Goal: Task Accomplishment & Management: Manage account settings

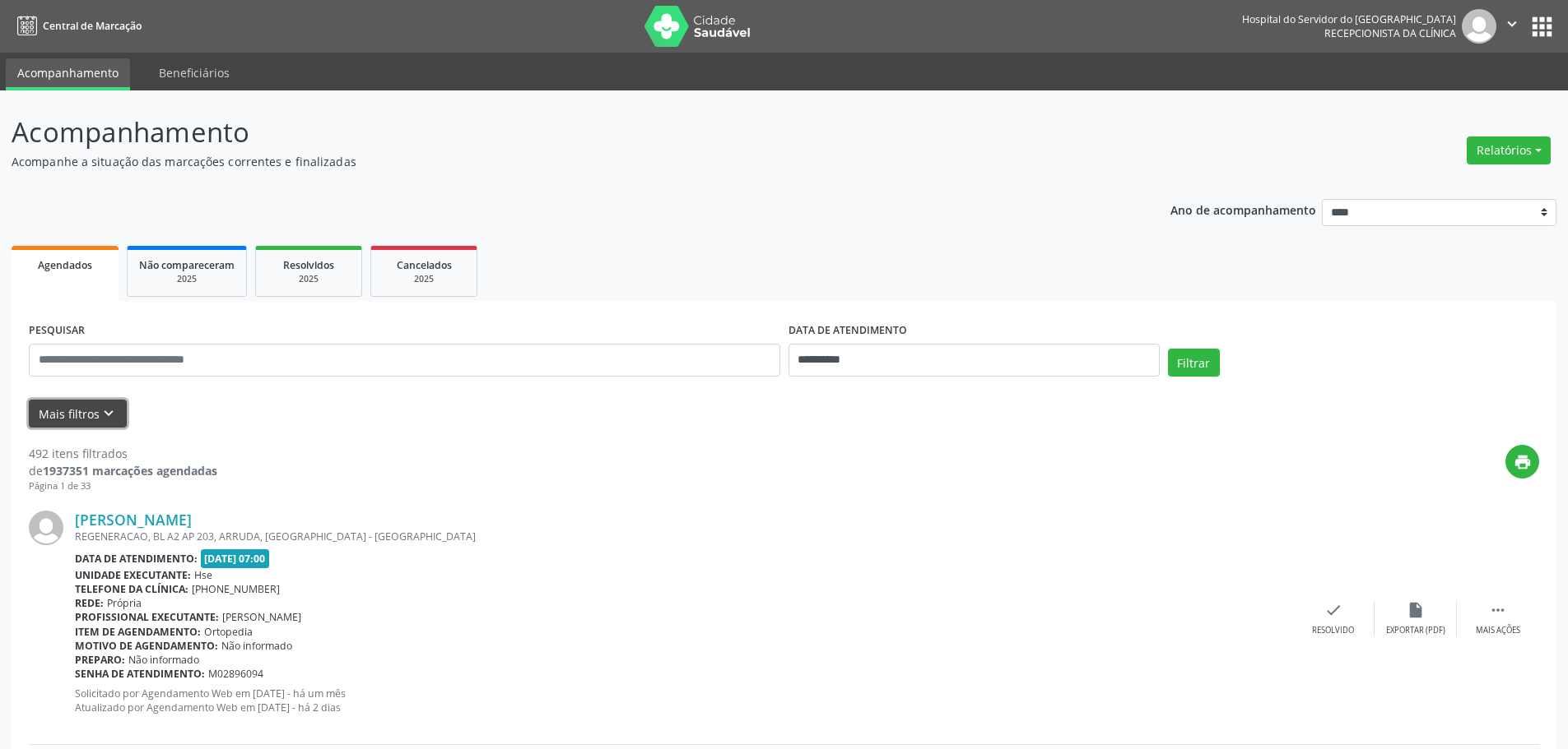
click at [111, 416] on icon "keyboard_arrow_down" at bounding box center [109, 414] width 18 height 18
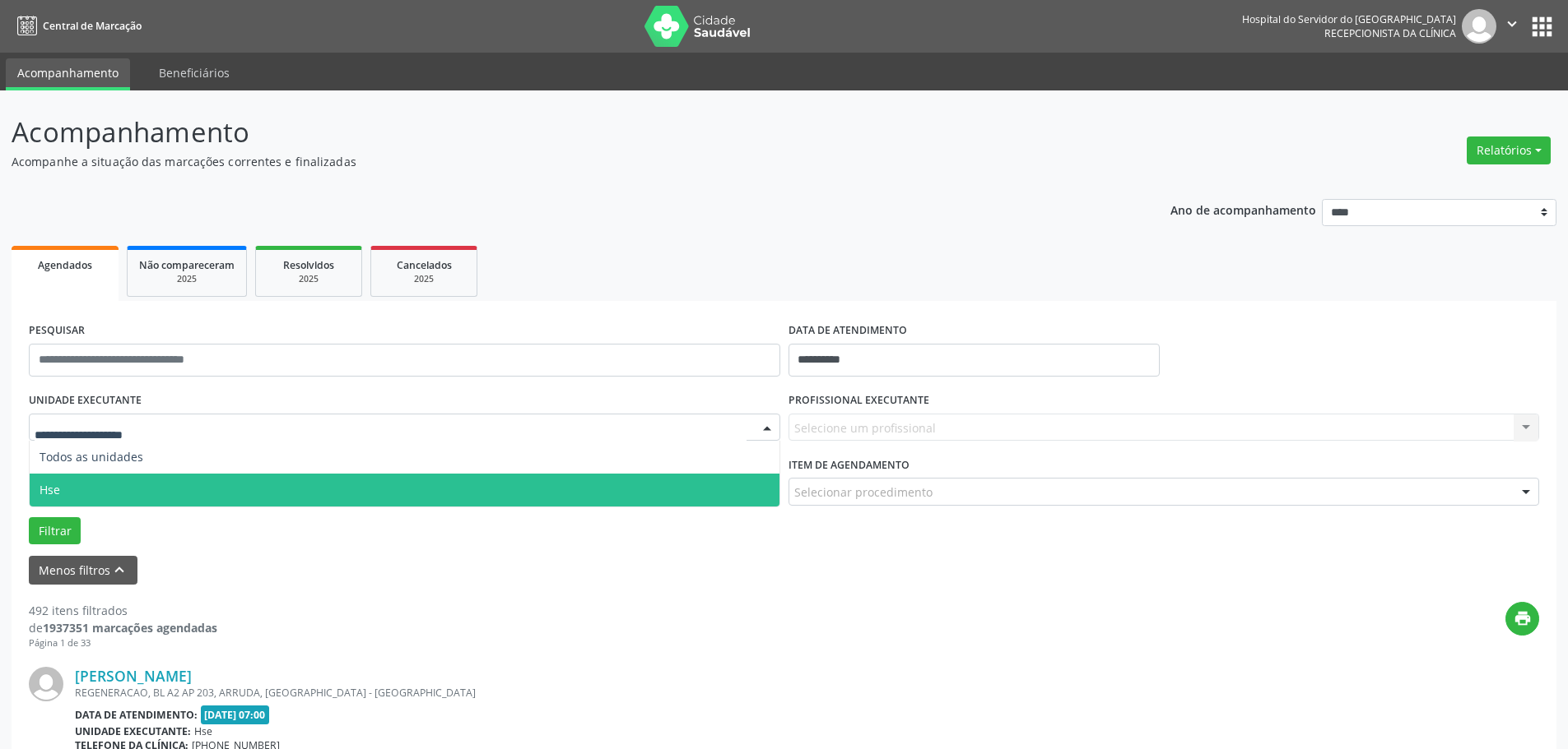
click at [89, 477] on span "Hse" at bounding box center [404, 491] width 749 height 33
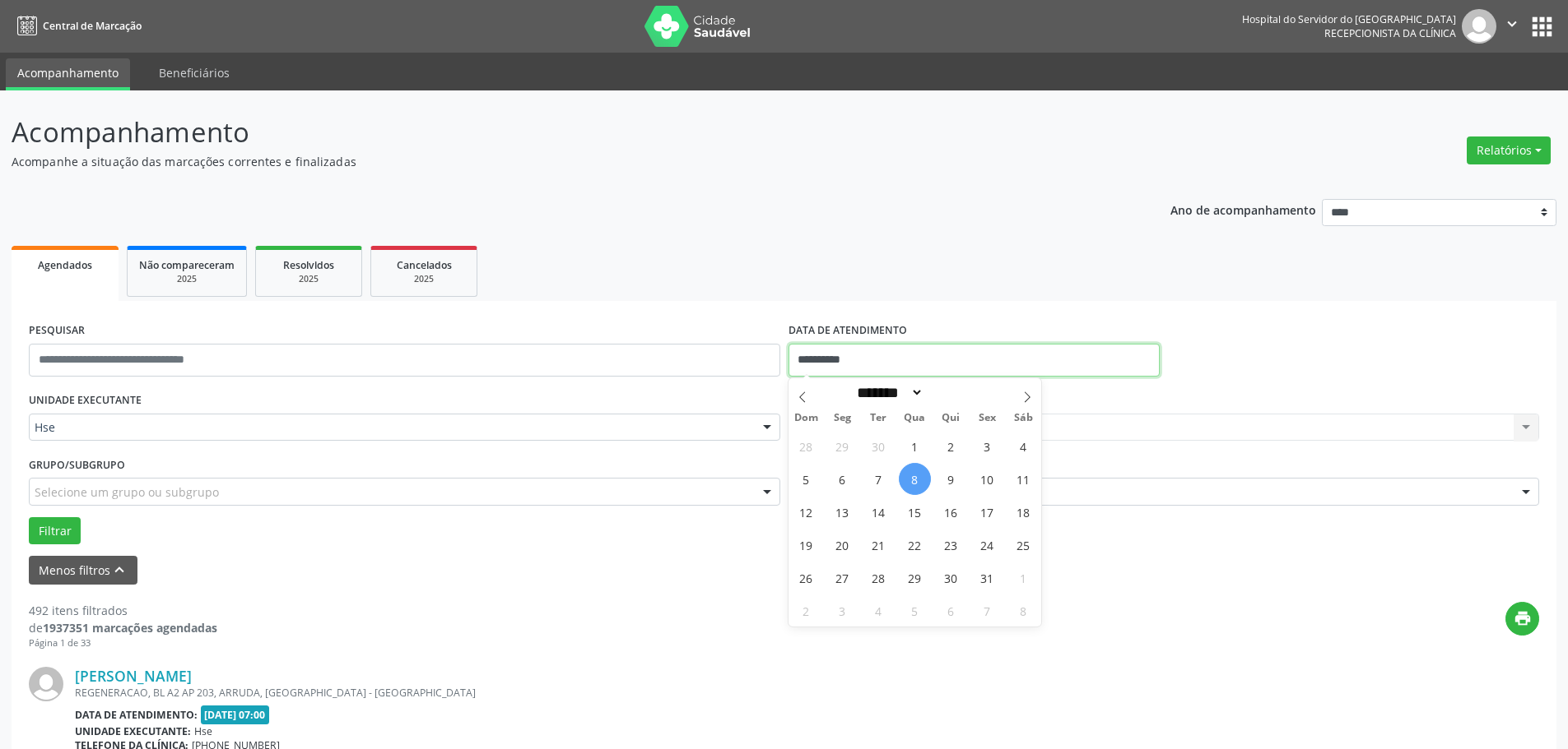
click at [795, 357] on input "**********" at bounding box center [973, 361] width 371 height 33
click at [881, 471] on span "7" at bounding box center [878, 479] width 32 height 32
type input "**********"
click at [881, 471] on span "7" at bounding box center [878, 479] width 32 height 32
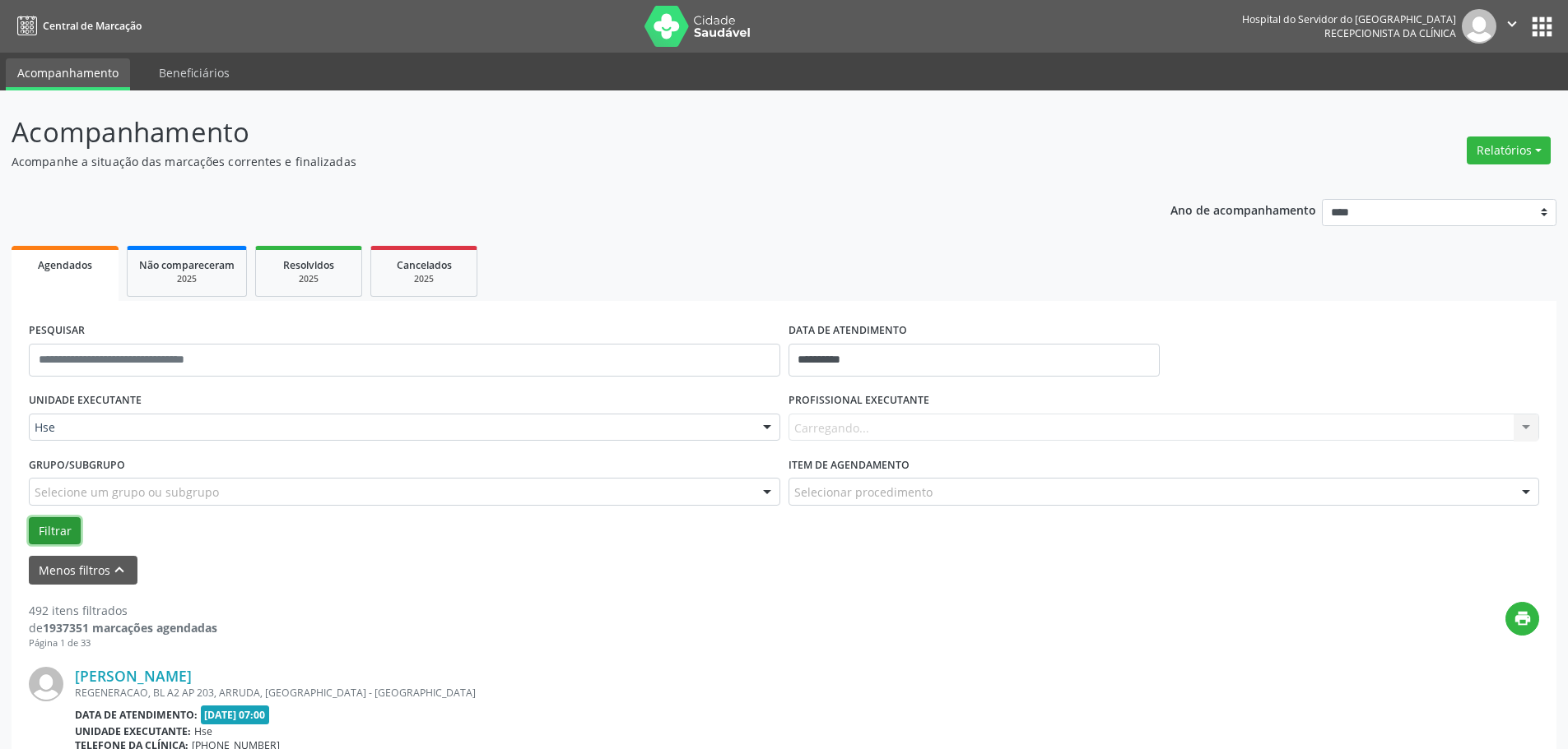
click at [63, 535] on button "Filtrar" at bounding box center [54, 532] width 52 height 28
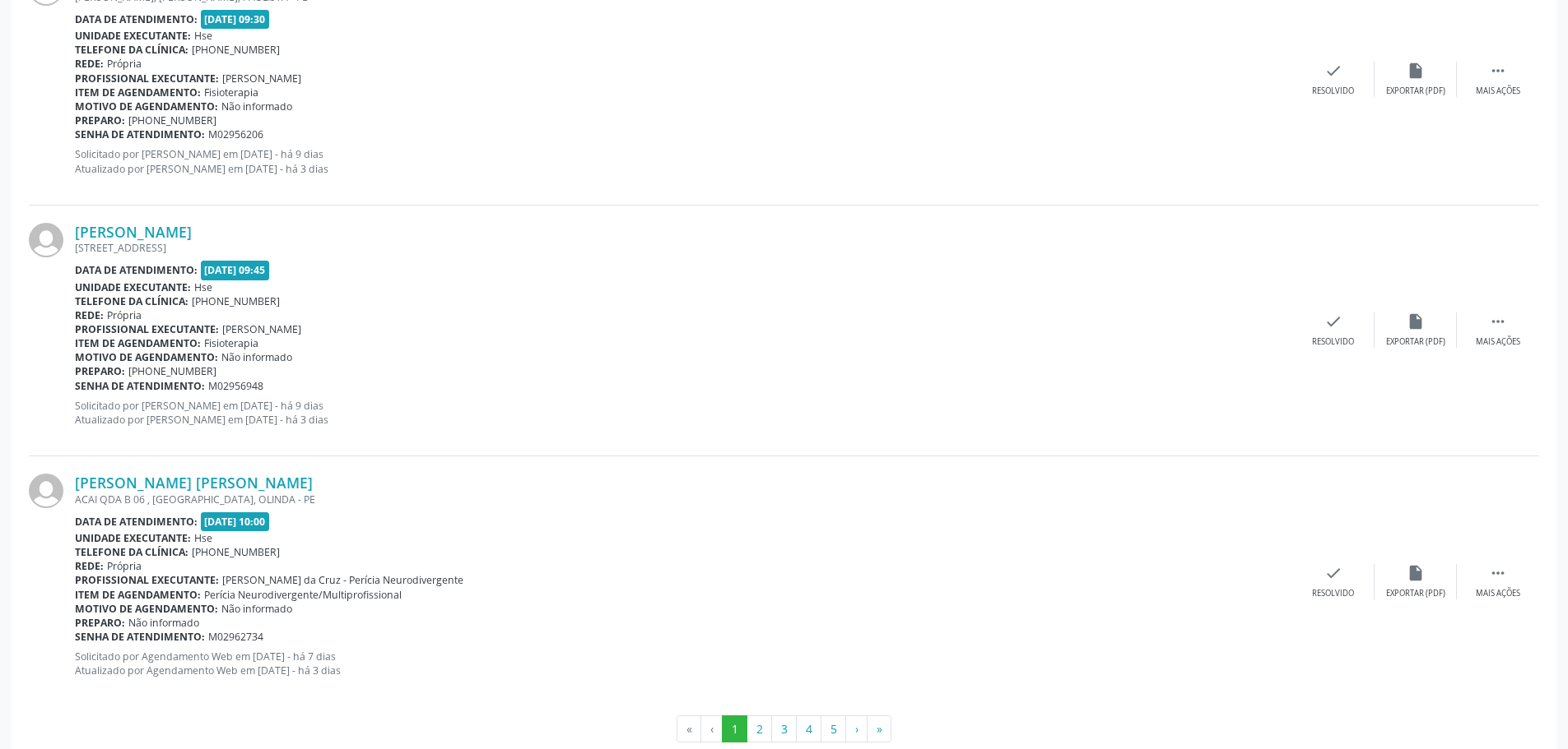
scroll to position [3744, 0]
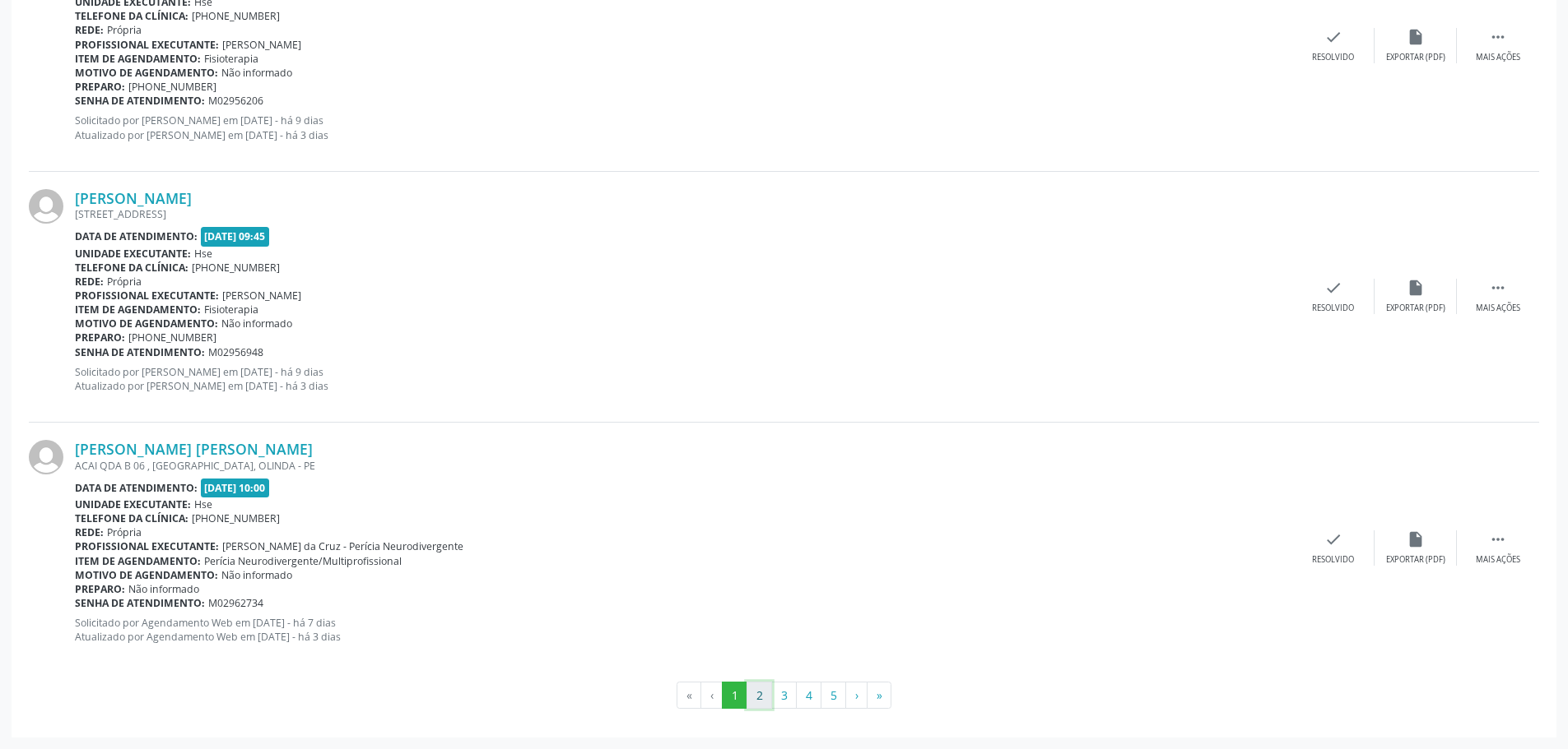
click at [749, 691] on button "2" at bounding box center [758, 696] width 26 height 28
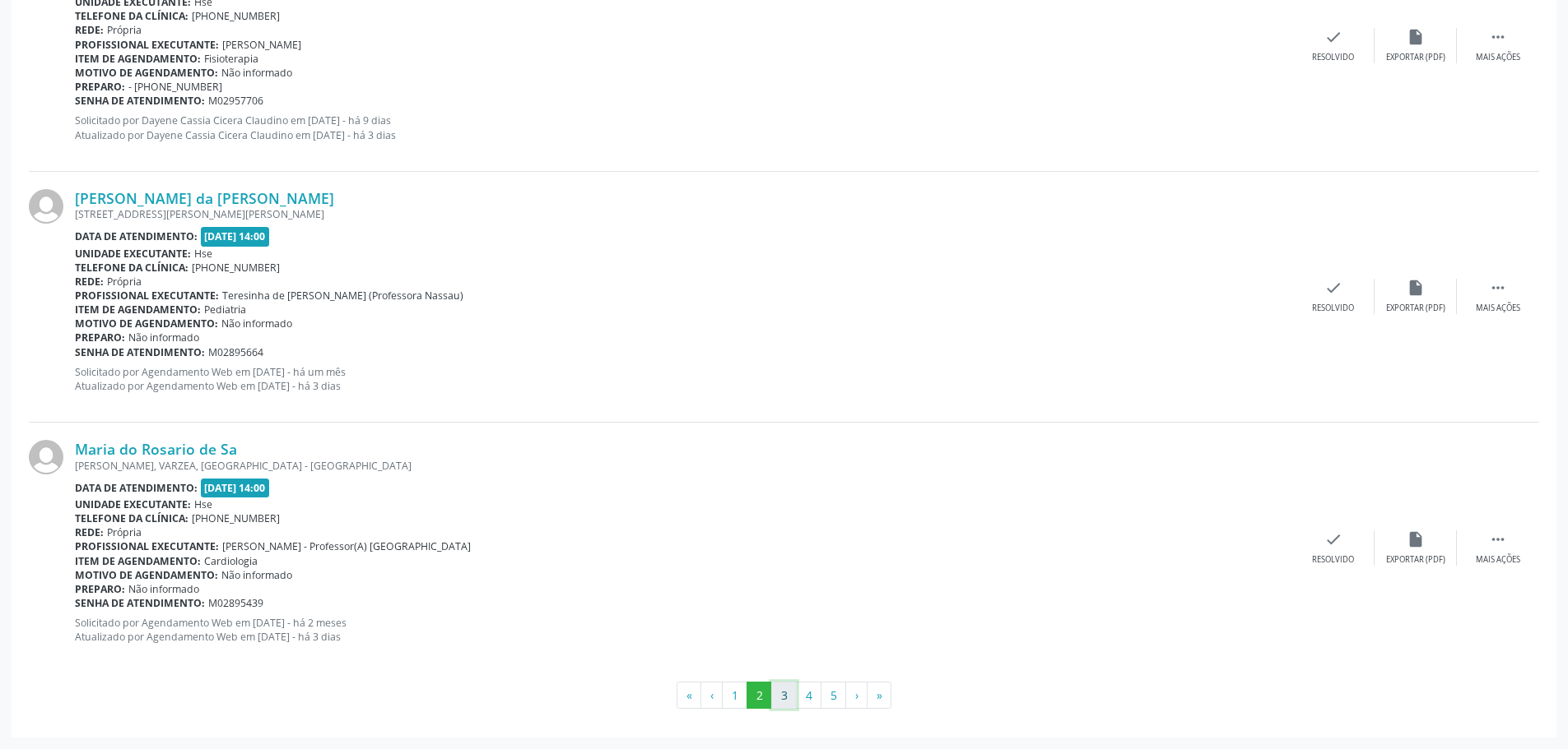
click at [781, 697] on button "3" at bounding box center [783, 696] width 26 height 28
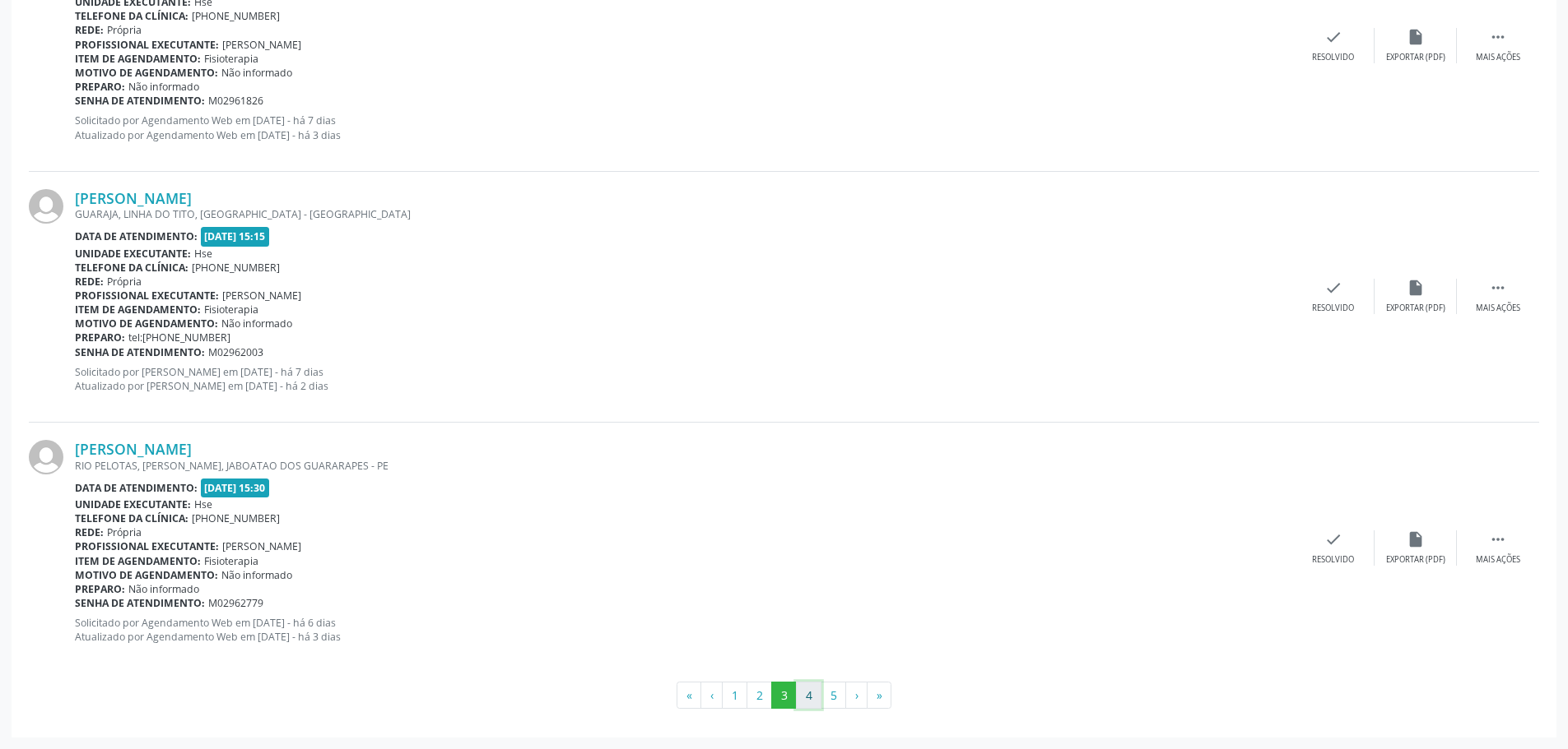
click at [813, 691] on button "4" at bounding box center [808, 696] width 26 height 28
click at [838, 704] on button "5" at bounding box center [833, 696] width 26 height 28
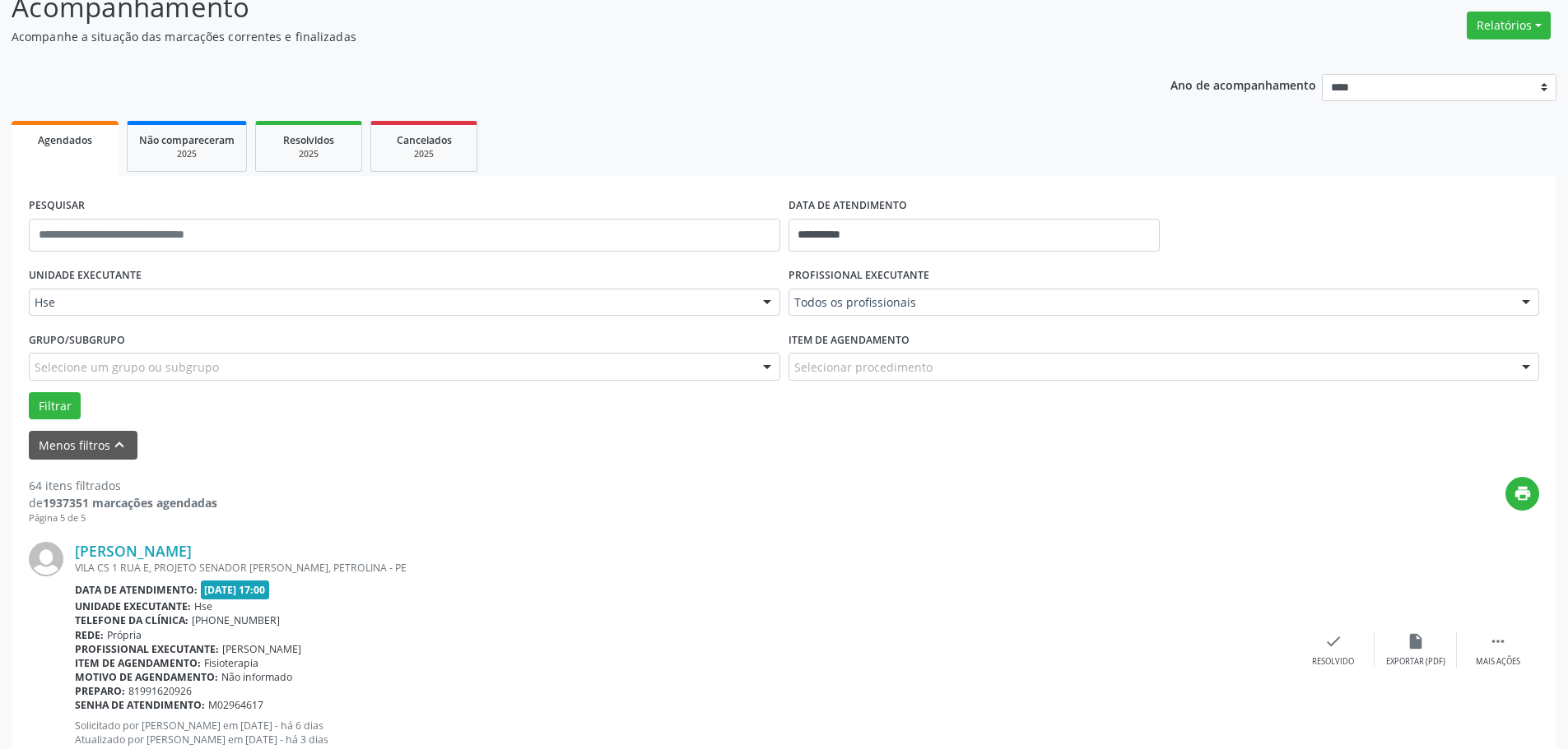
scroll to position [247, 0]
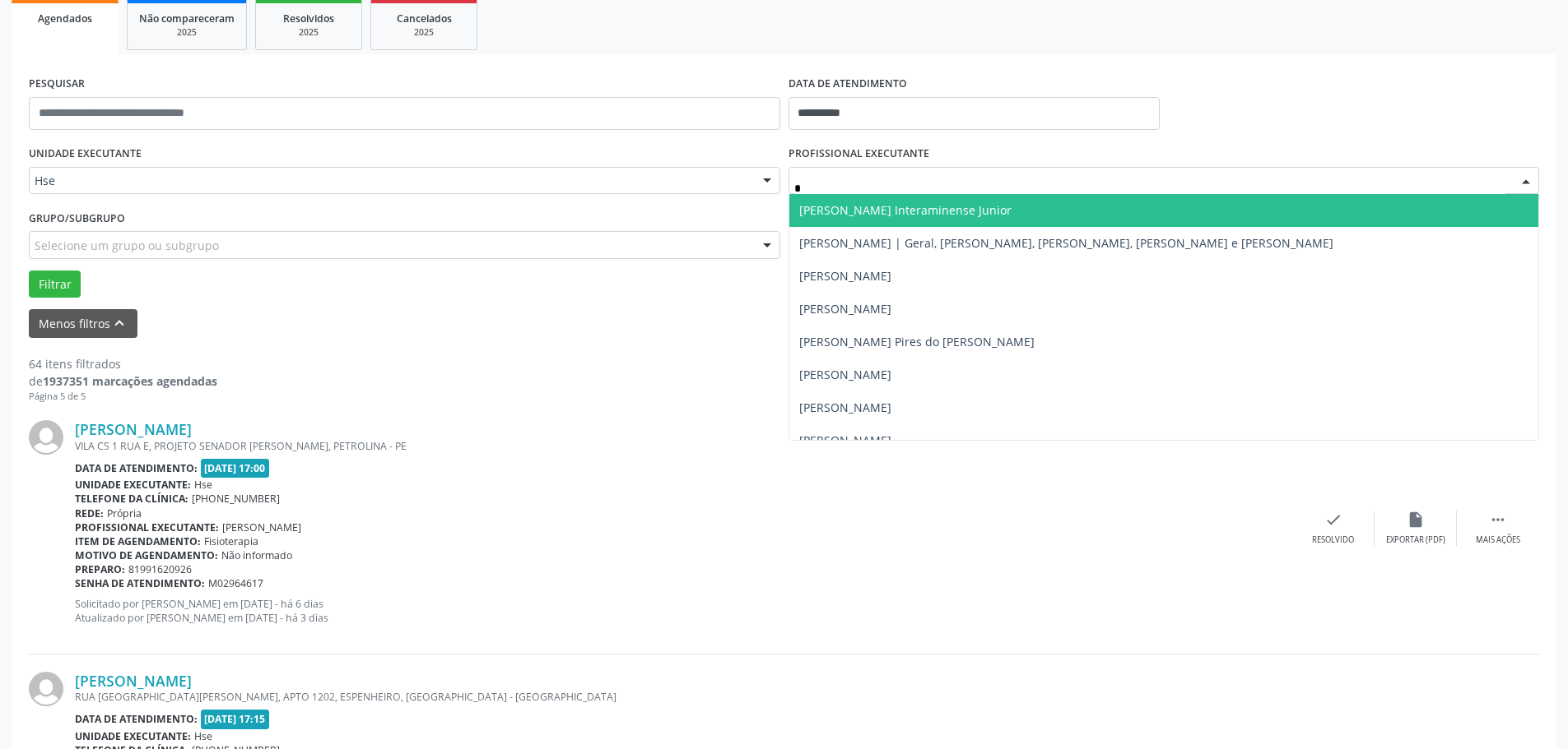
type input "**"
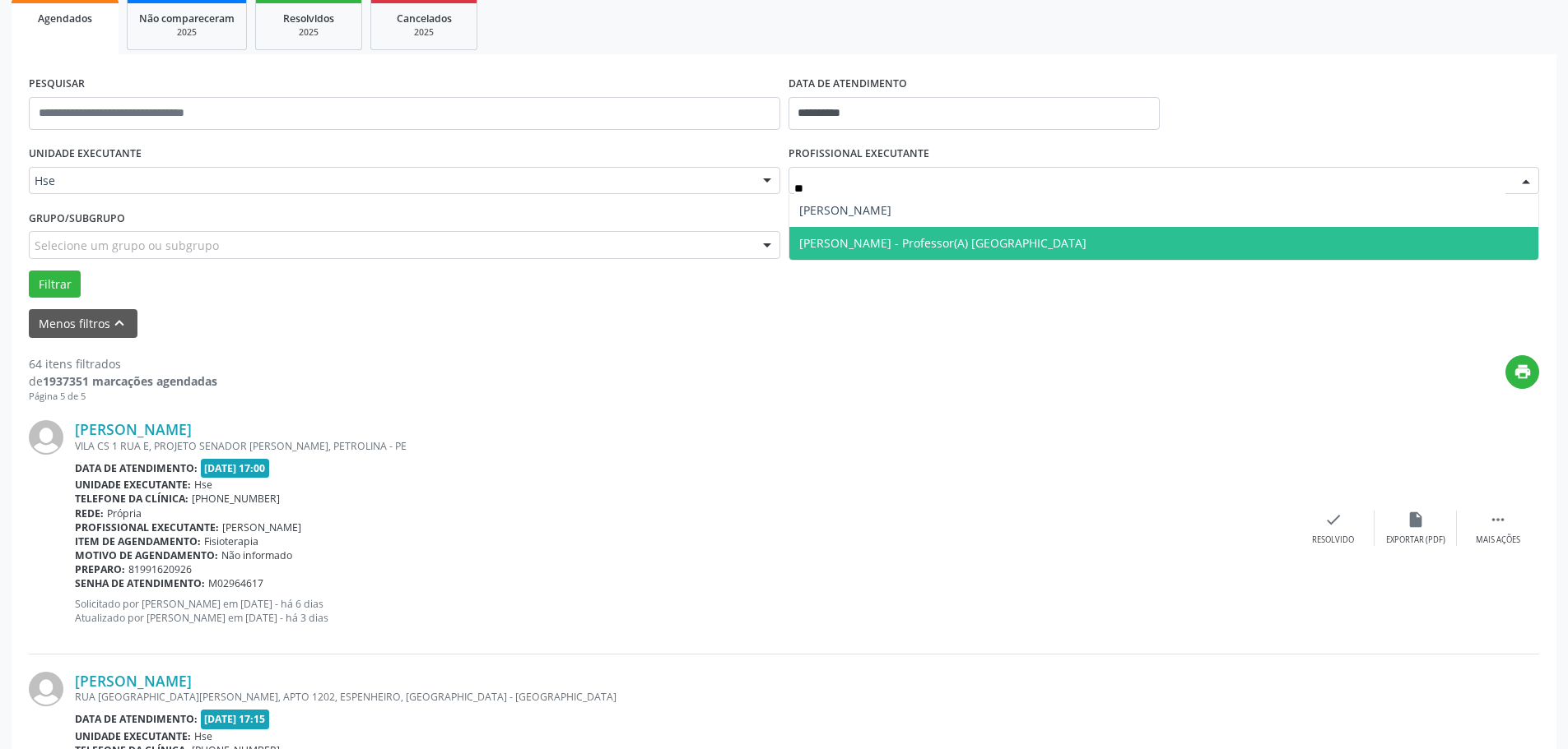
click at [866, 240] on span "[PERSON_NAME] - Professor(A) [GEOGRAPHIC_DATA]" at bounding box center [942, 243] width 287 height 16
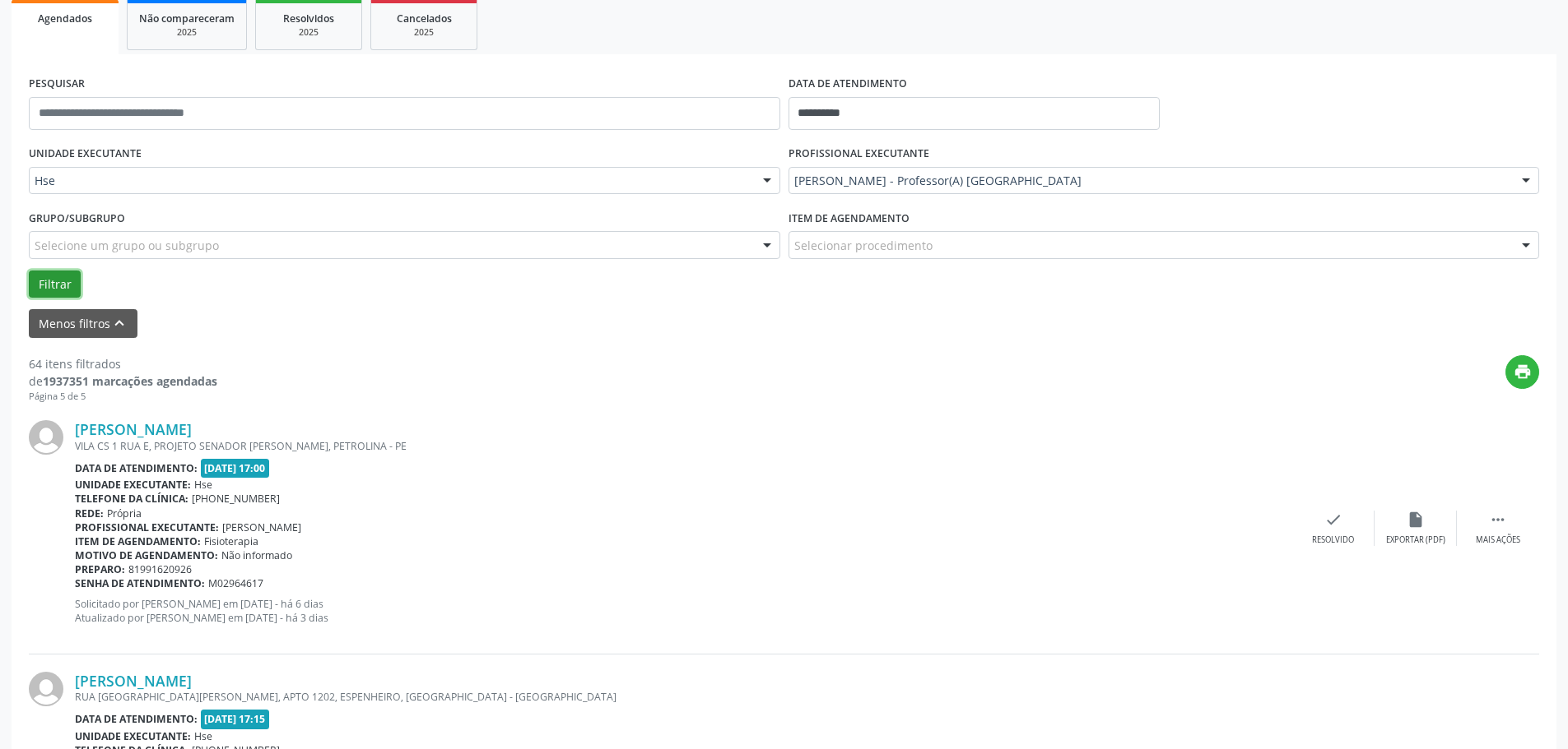
click at [43, 282] on button "Filtrar" at bounding box center [54, 285] width 52 height 28
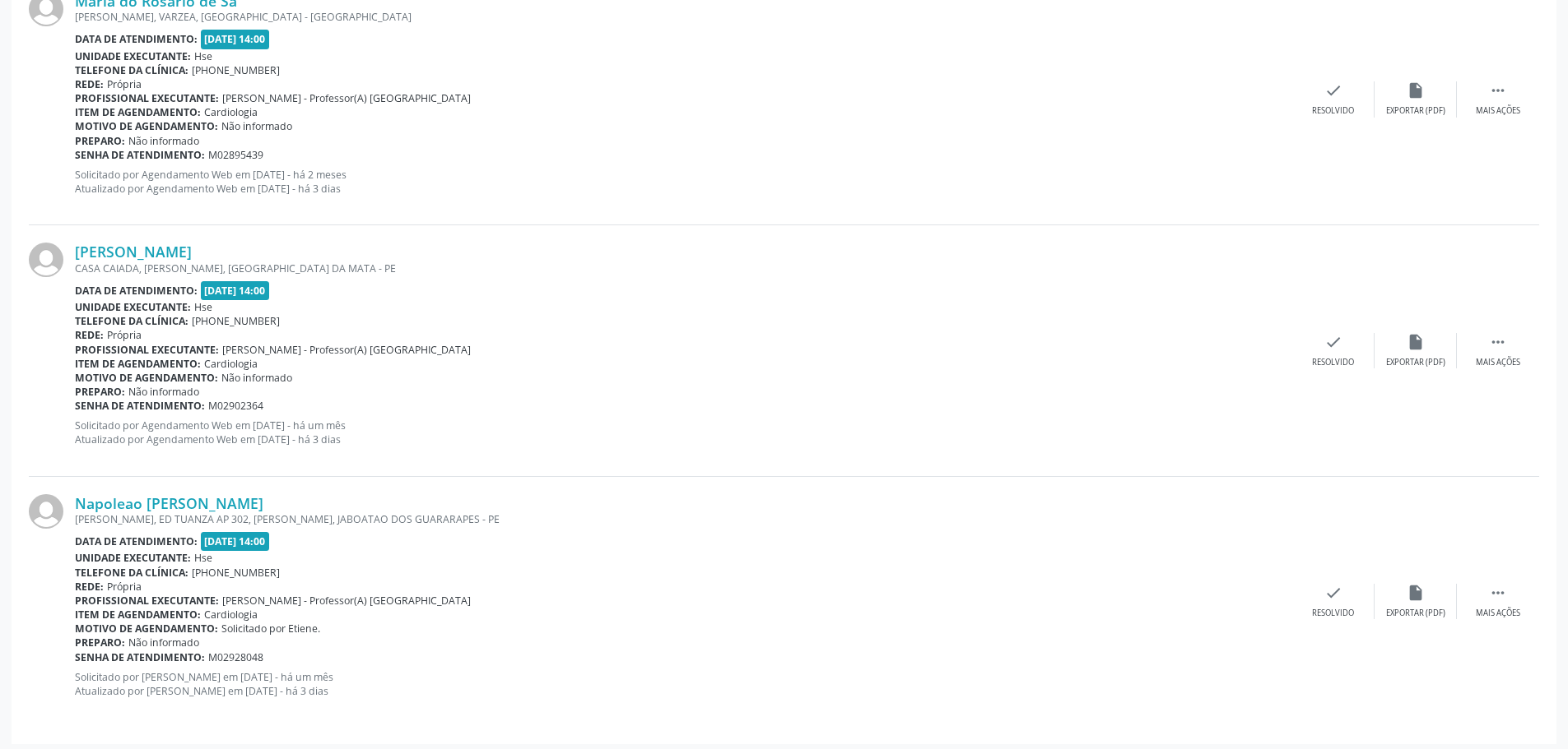
scroll to position [933, 0]
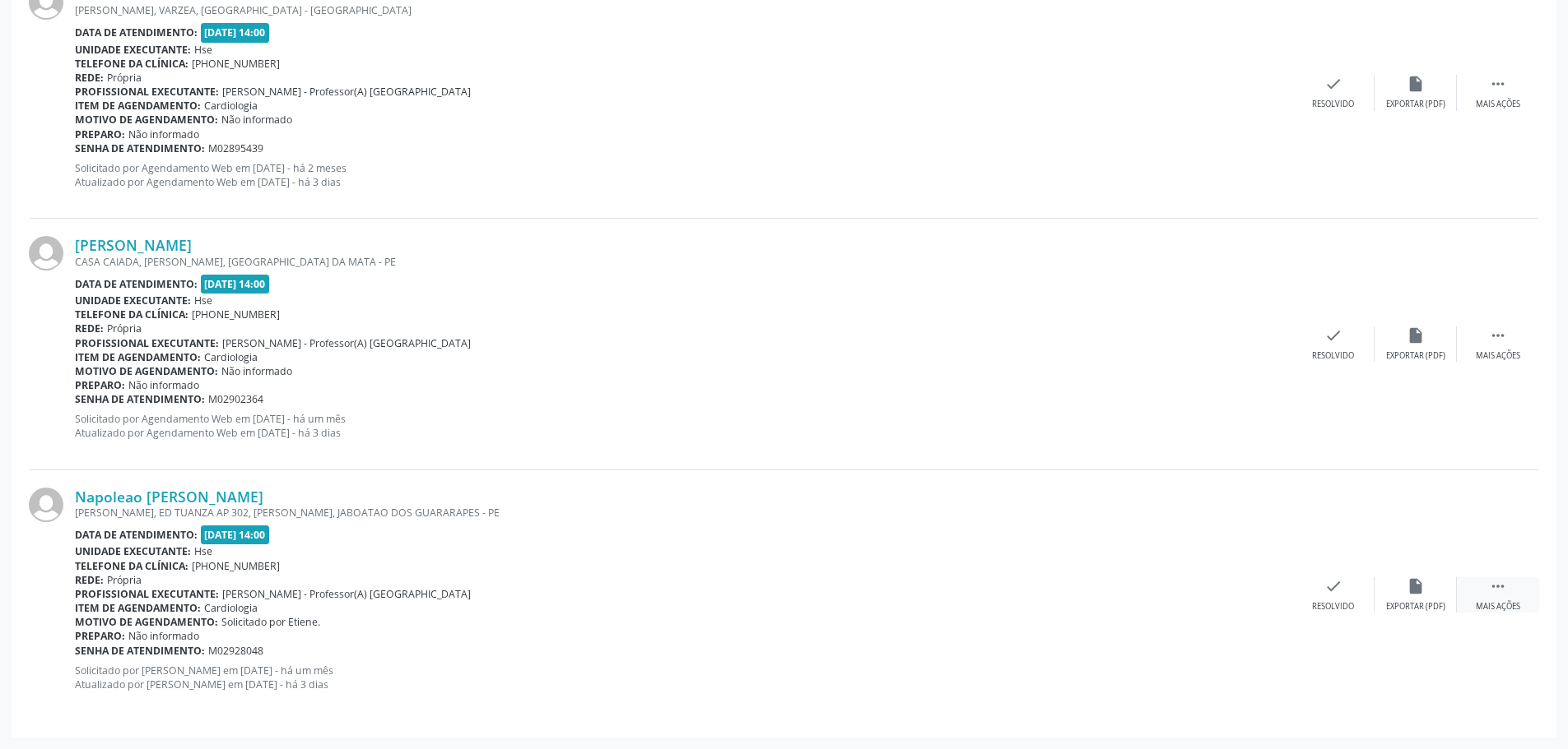
click at [1518, 590] on div " Mais ações" at bounding box center [1498, 594] width 82 height 35
click at [1414, 600] on div "alarm_off Não compareceu" at bounding box center [1416, 594] width 82 height 35
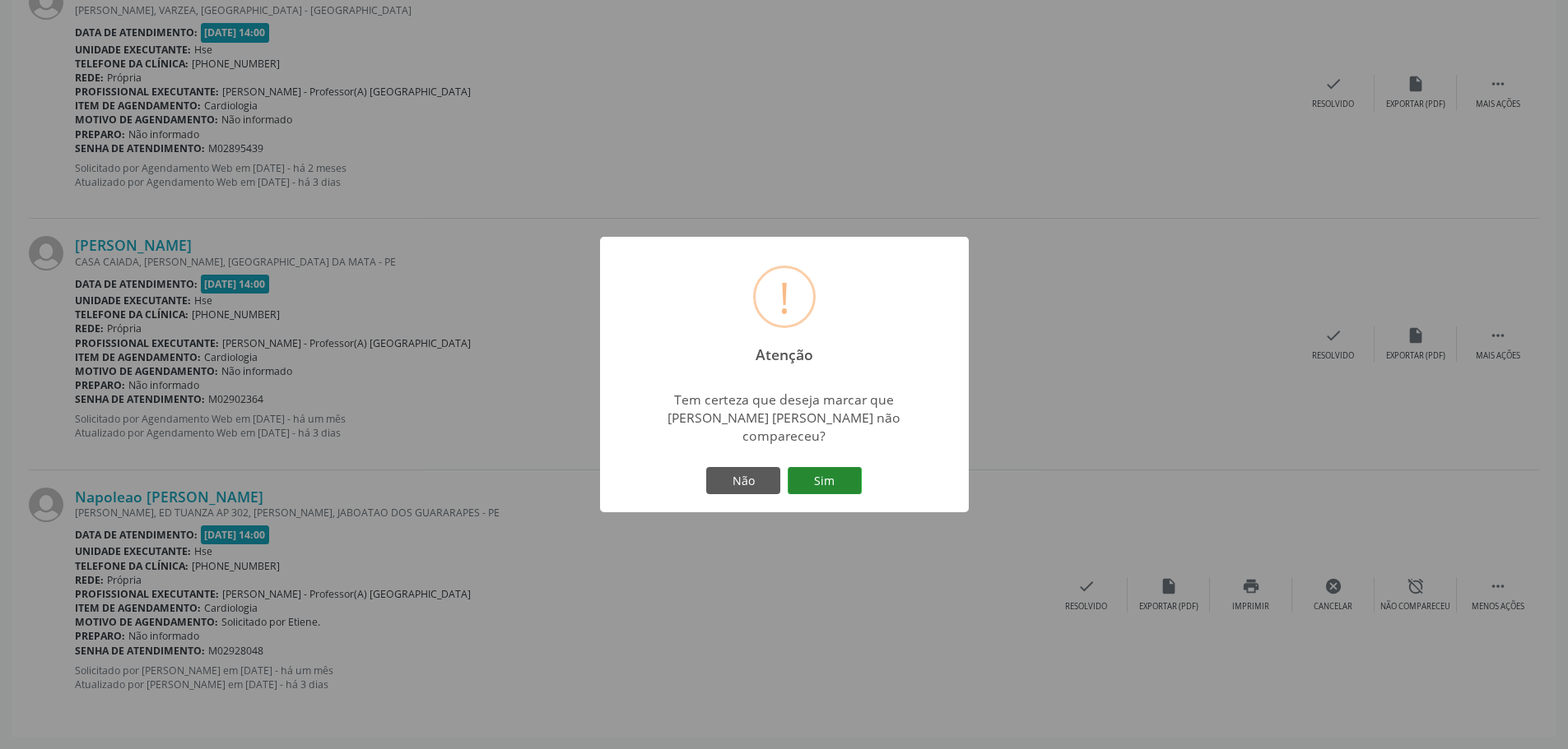
click at [836, 475] on button "Sim" at bounding box center [824, 482] width 74 height 28
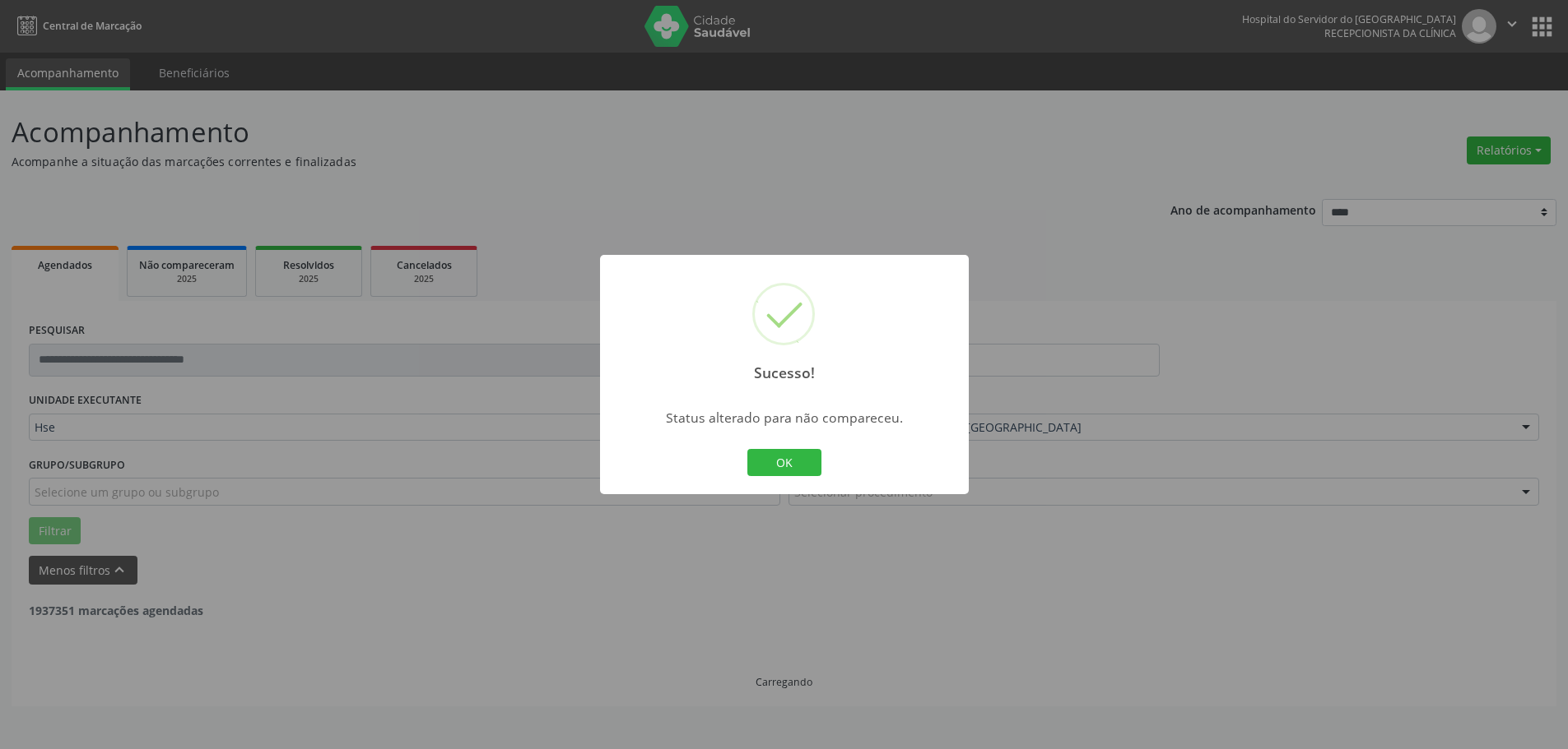
scroll to position [0, 0]
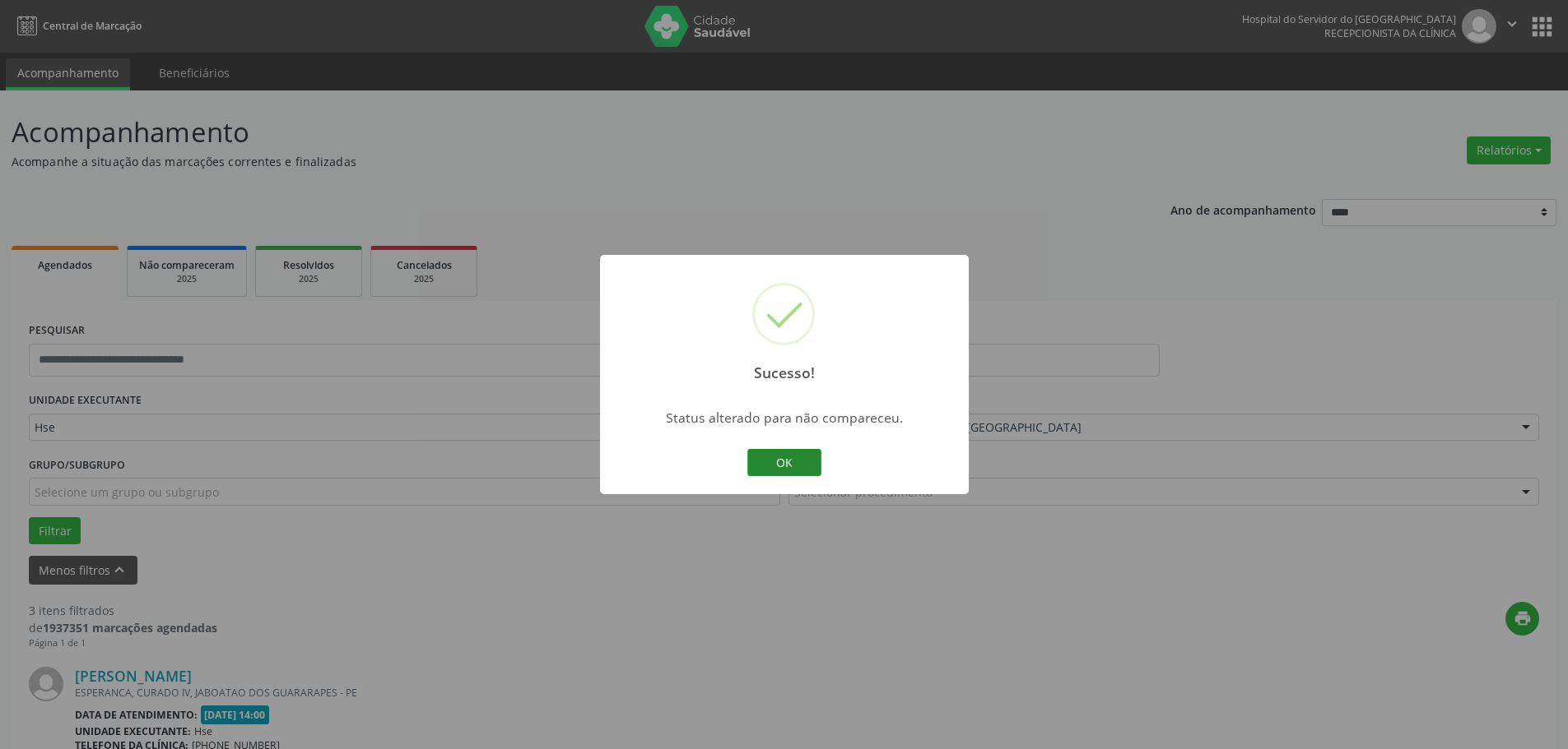
click at [772, 460] on button "OK" at bounding box center [784, 463] width 74 height 28
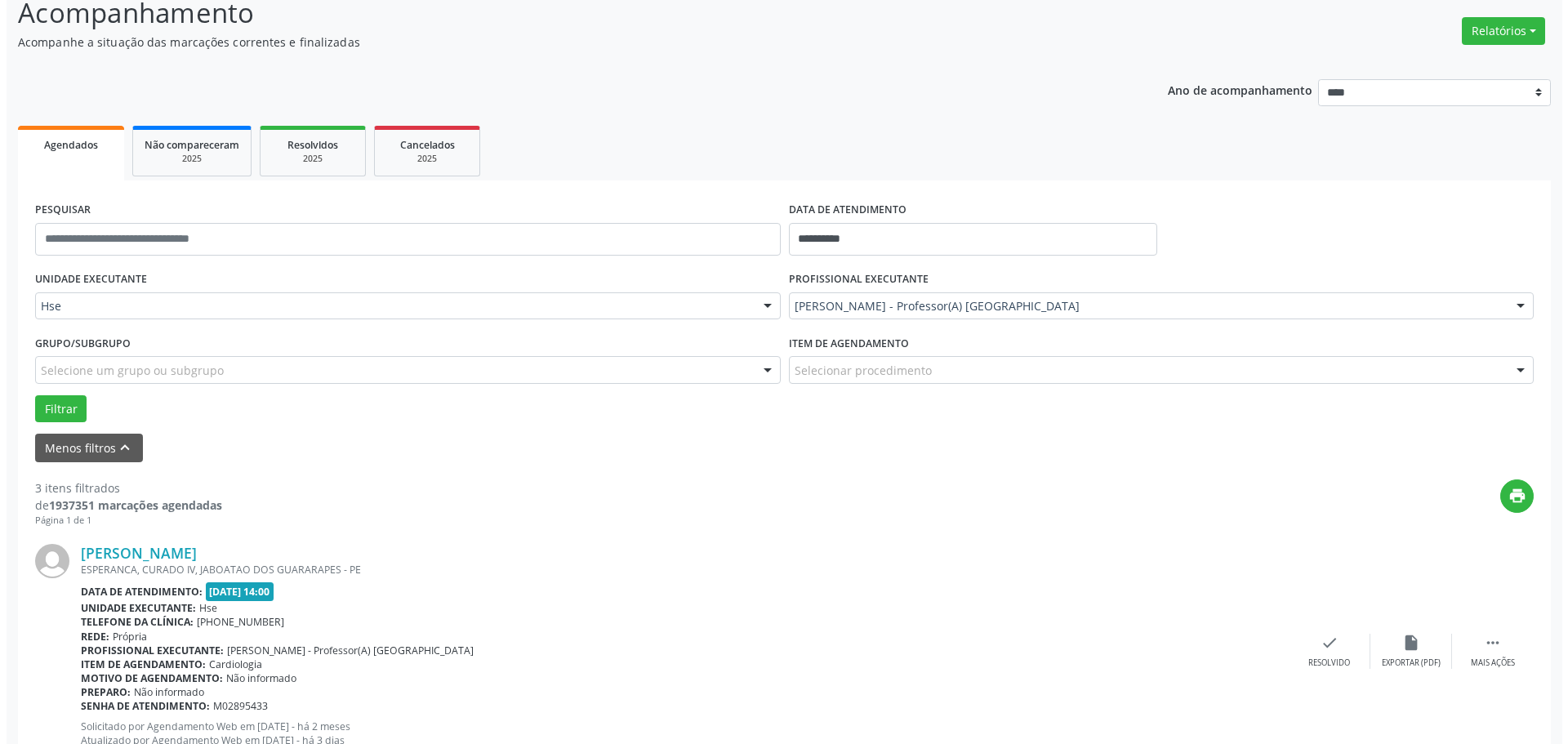
scroll to position [409, 0]
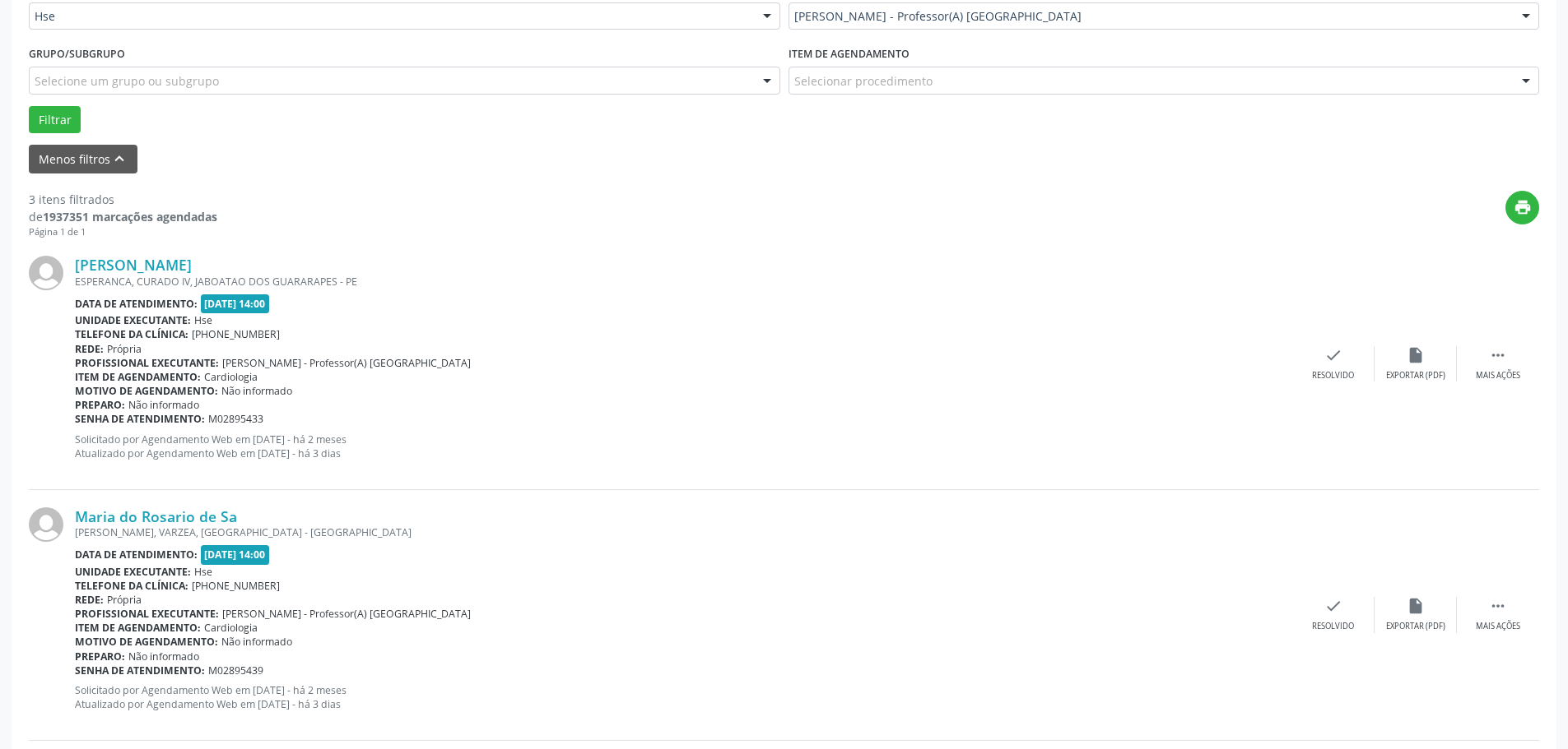
click at [1337, 385] on div "[PERSON_NAME] ESPERANCA, CURADO IV, JABOATAO DOS GUARARAPES - PE Data de atendi…" at bounding box center [784, 364] width 1510 height 251
click at [1336, 365] on div "check Resolvido" at bounding box center [1333, 364] width 82 height 35
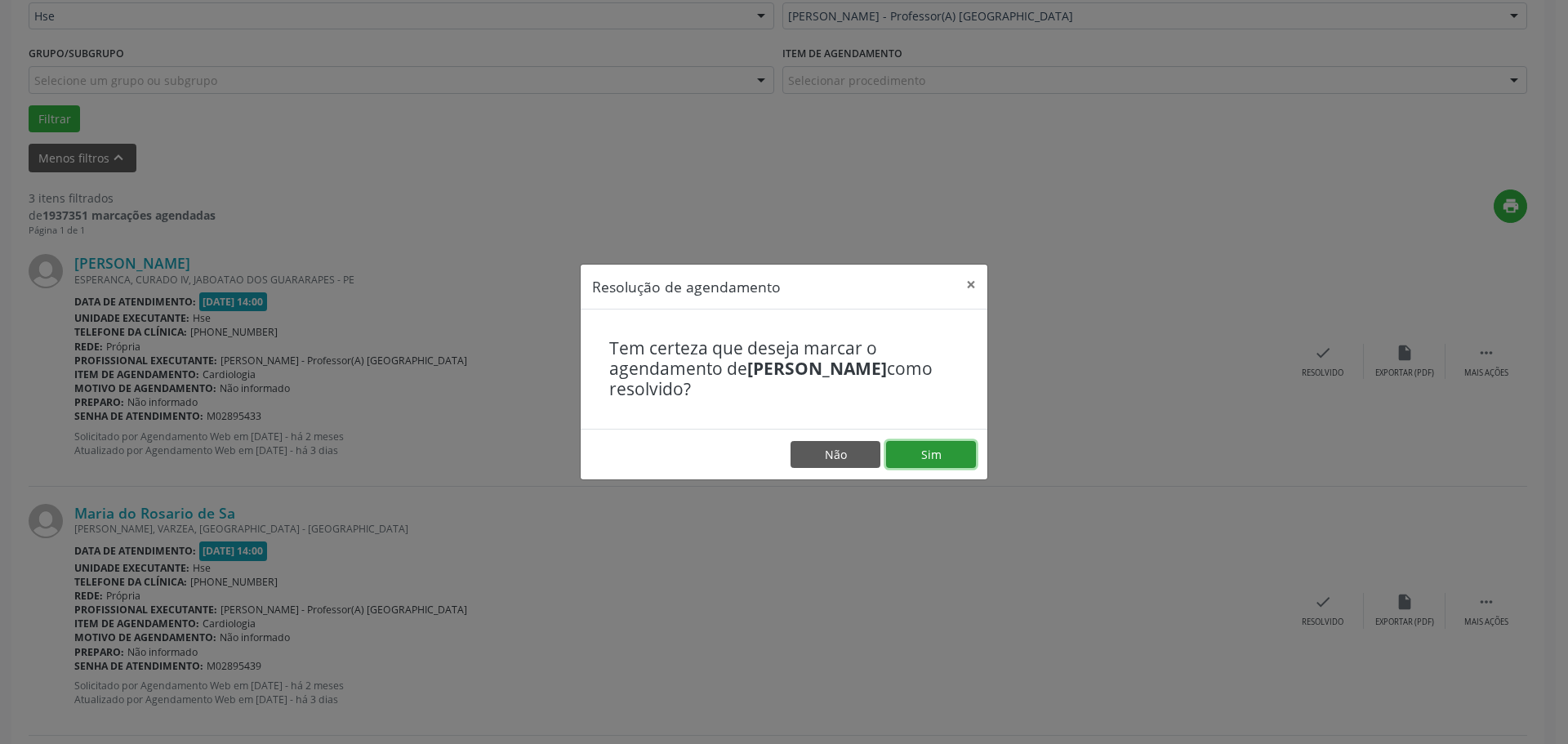
click at [907, 449] on button "Sim" at bounding box center [931, 455] width 90 height 28
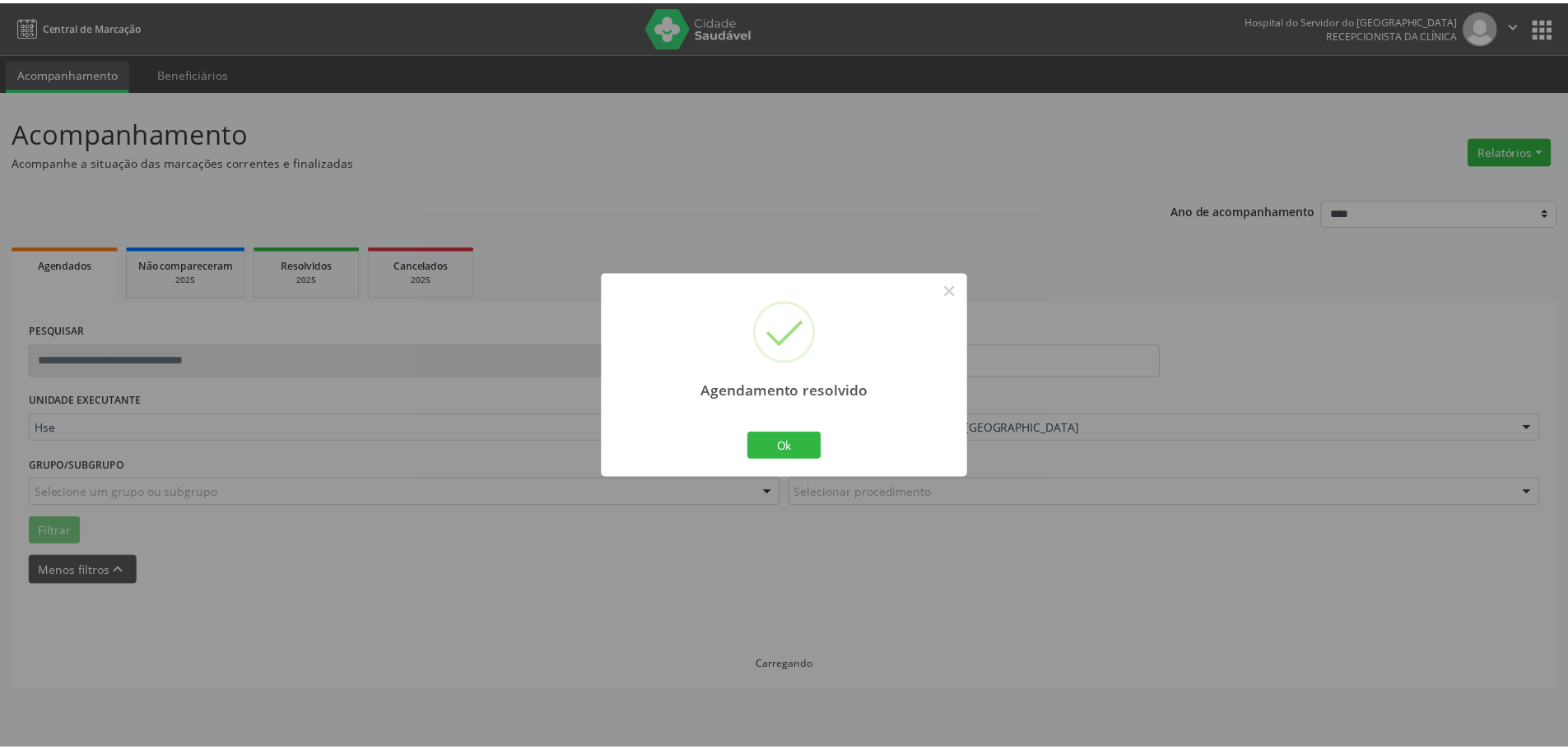
scroll to position [0, 0]
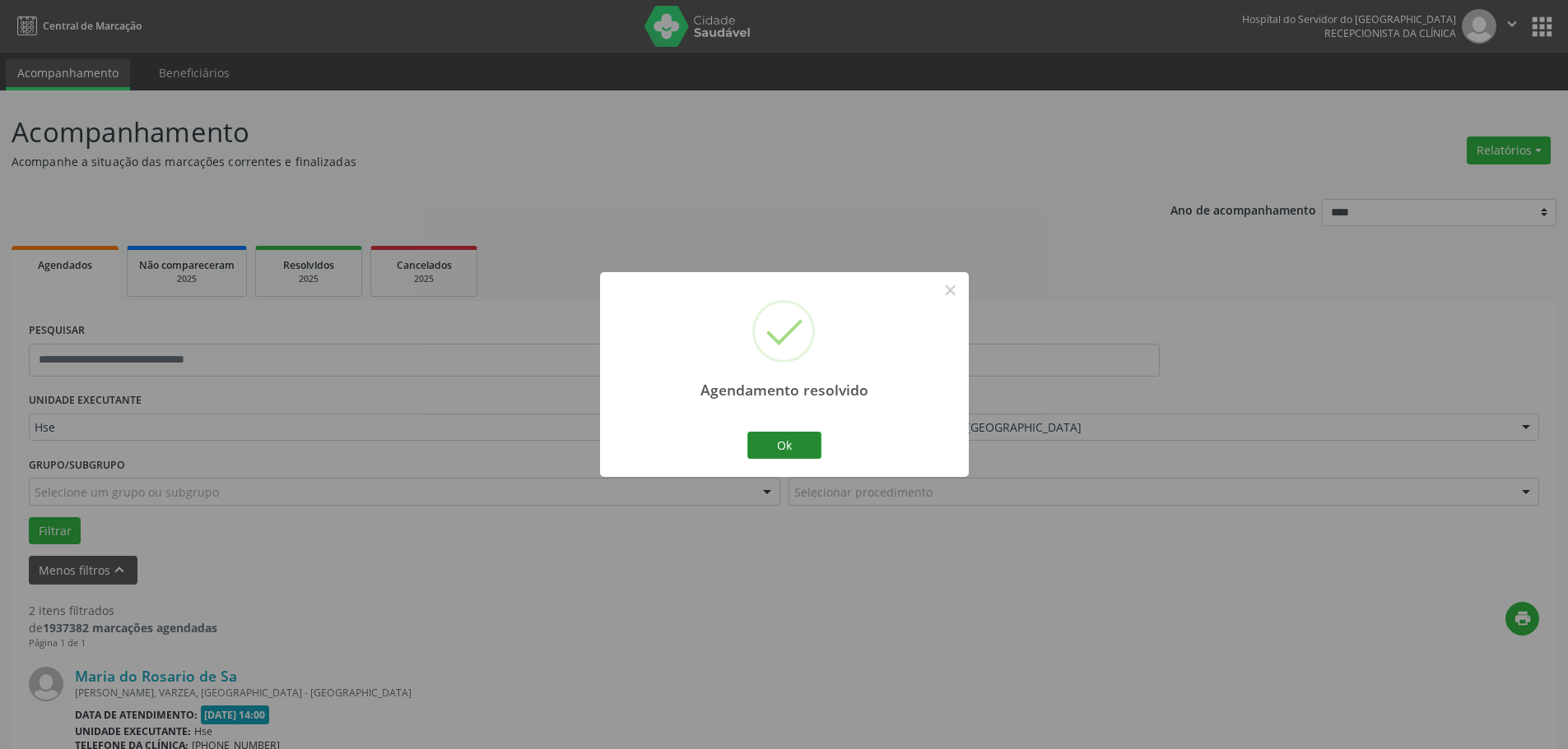
click at [824, 440] on div "Ok Cancel" at bounding box center [783, 445] width 82 height 35
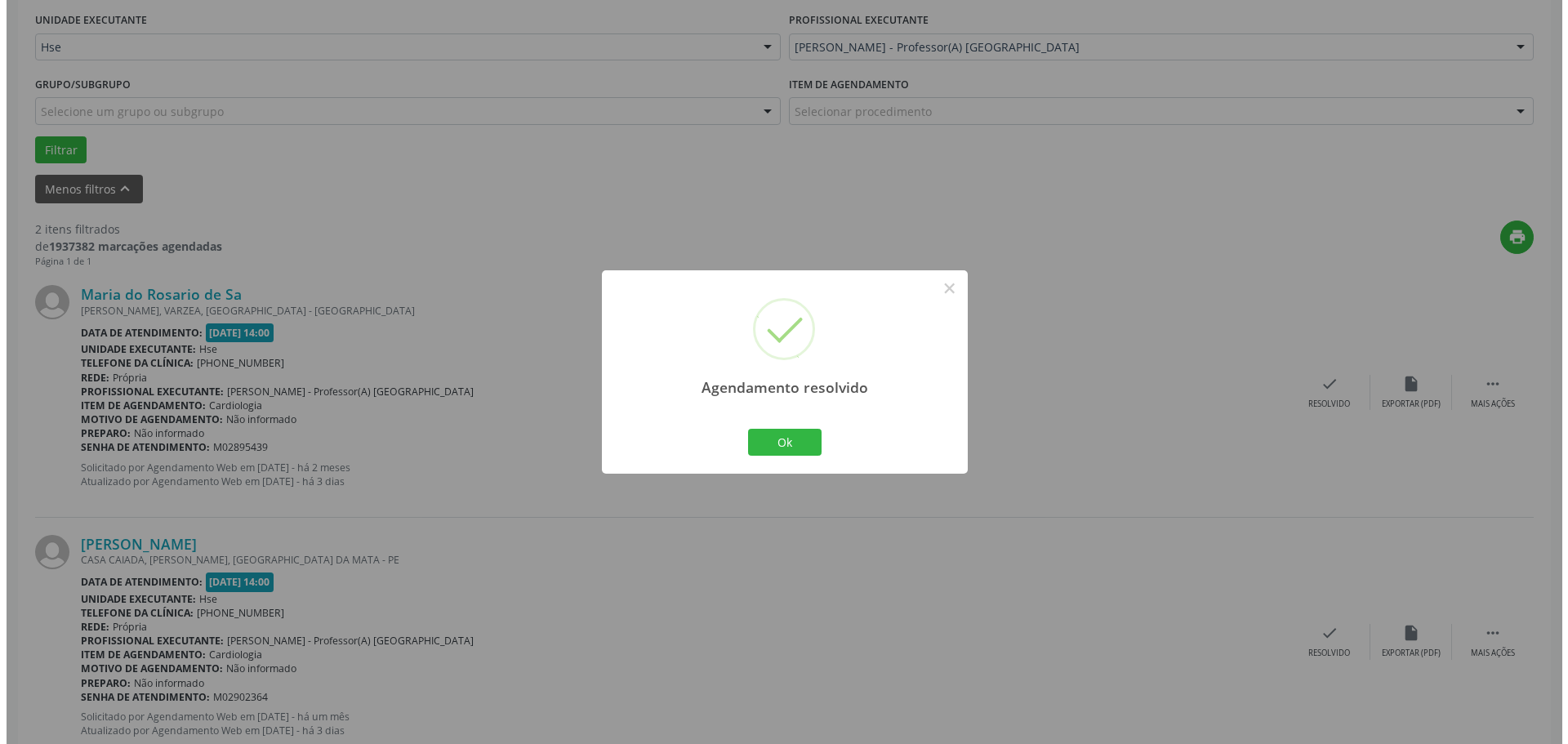
scroll to position [409, 0]
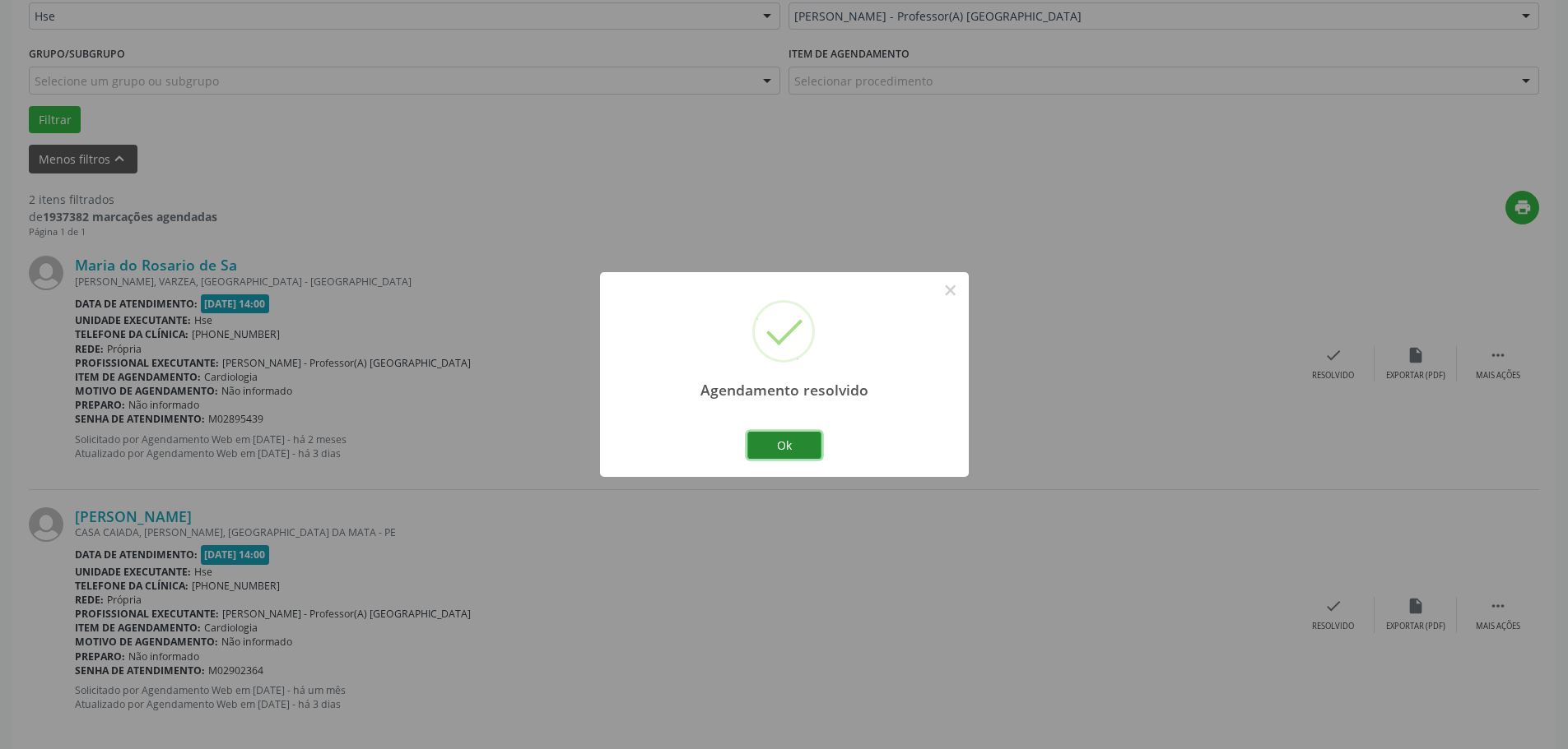
click at [813, 444] on button "Ok" at bounding box center [784, 446] width 74 height 28
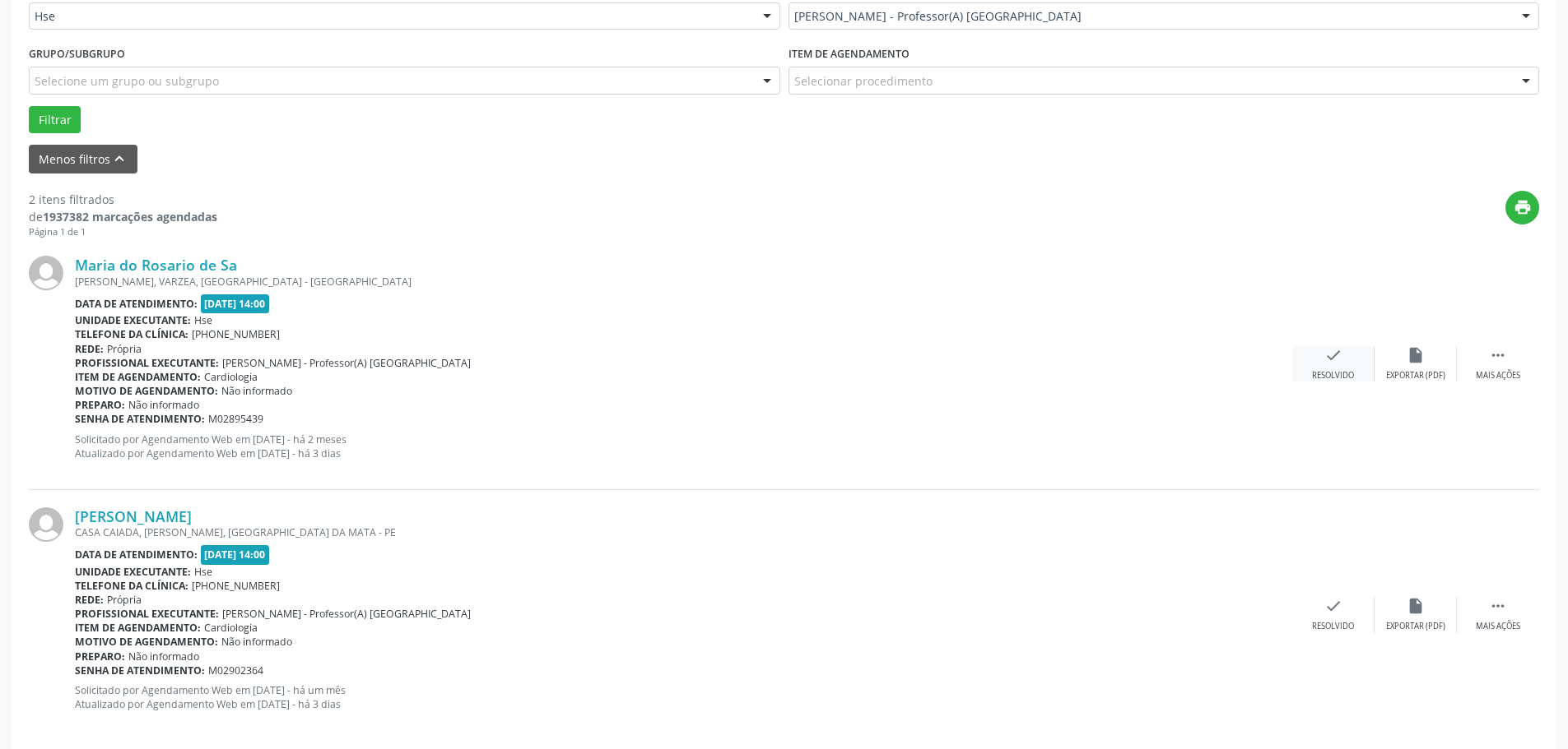
click at [1328, 363] on icon "check" at bounding box center [1333, 356] width 18 height 18
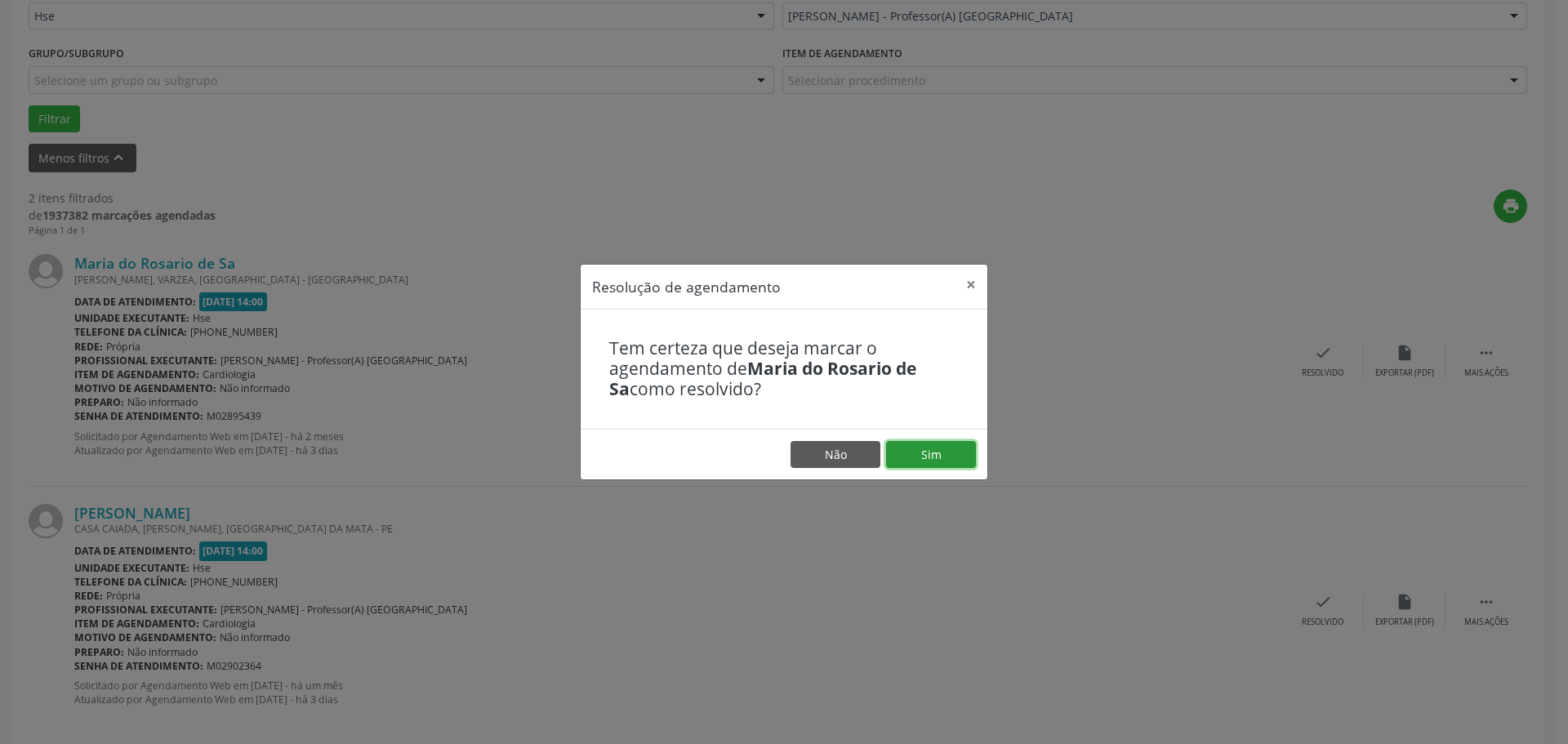
click at [934, 447] on button "Sim" at bounding box center [931, 455] width 90 height 28
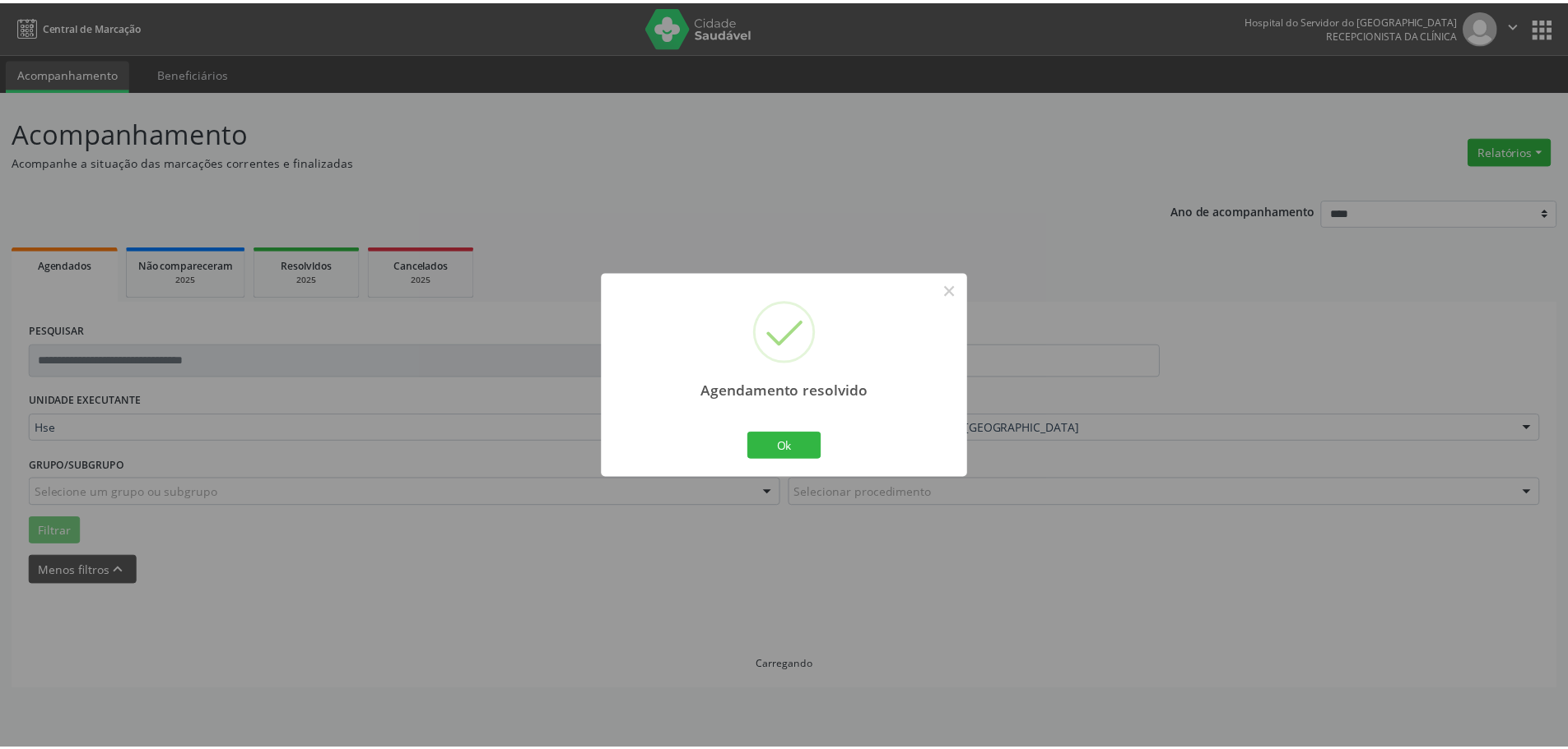
scroll to position [0, 0]
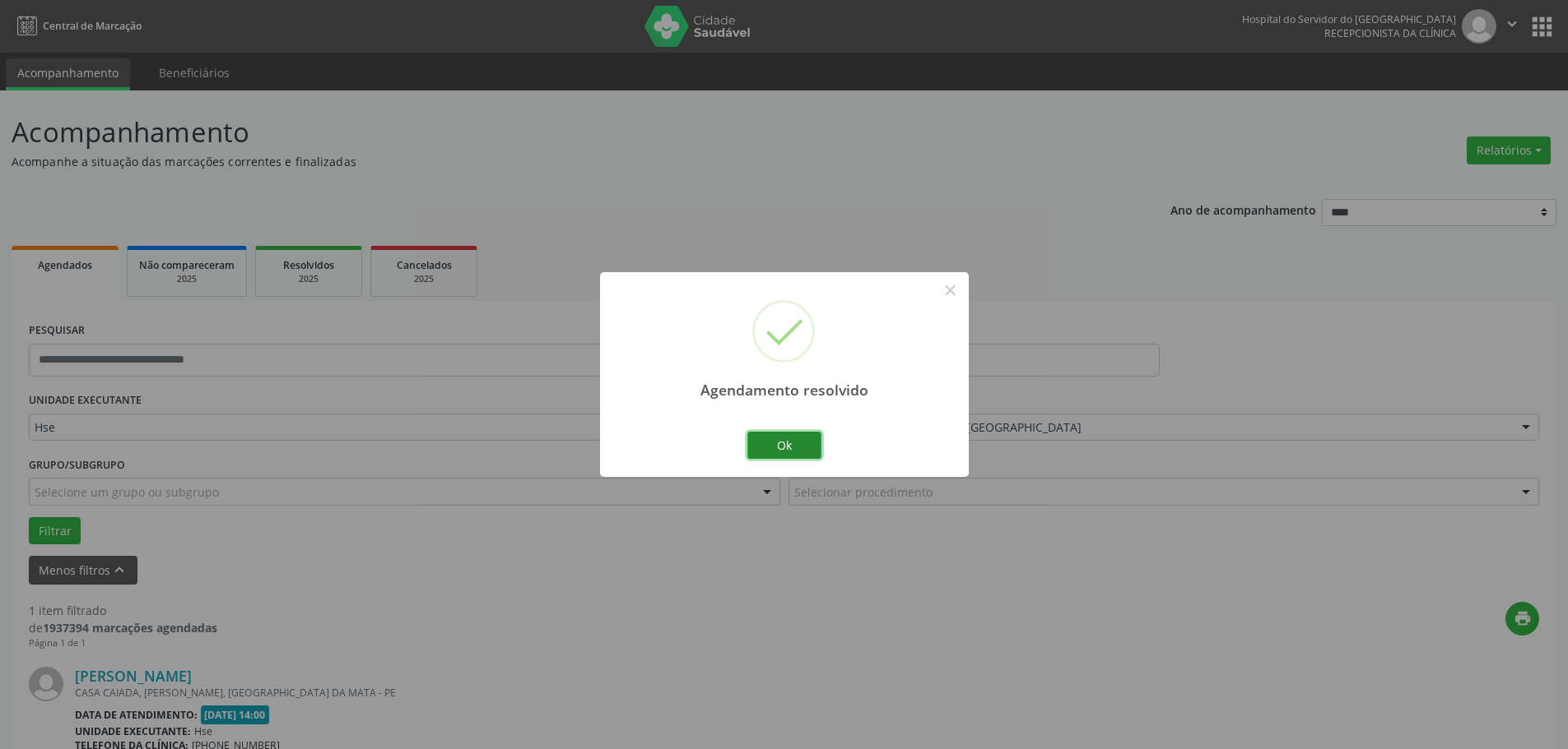
click at [768, 440] on button "Ok" at bounding box center [784, 446] width 74 height 28
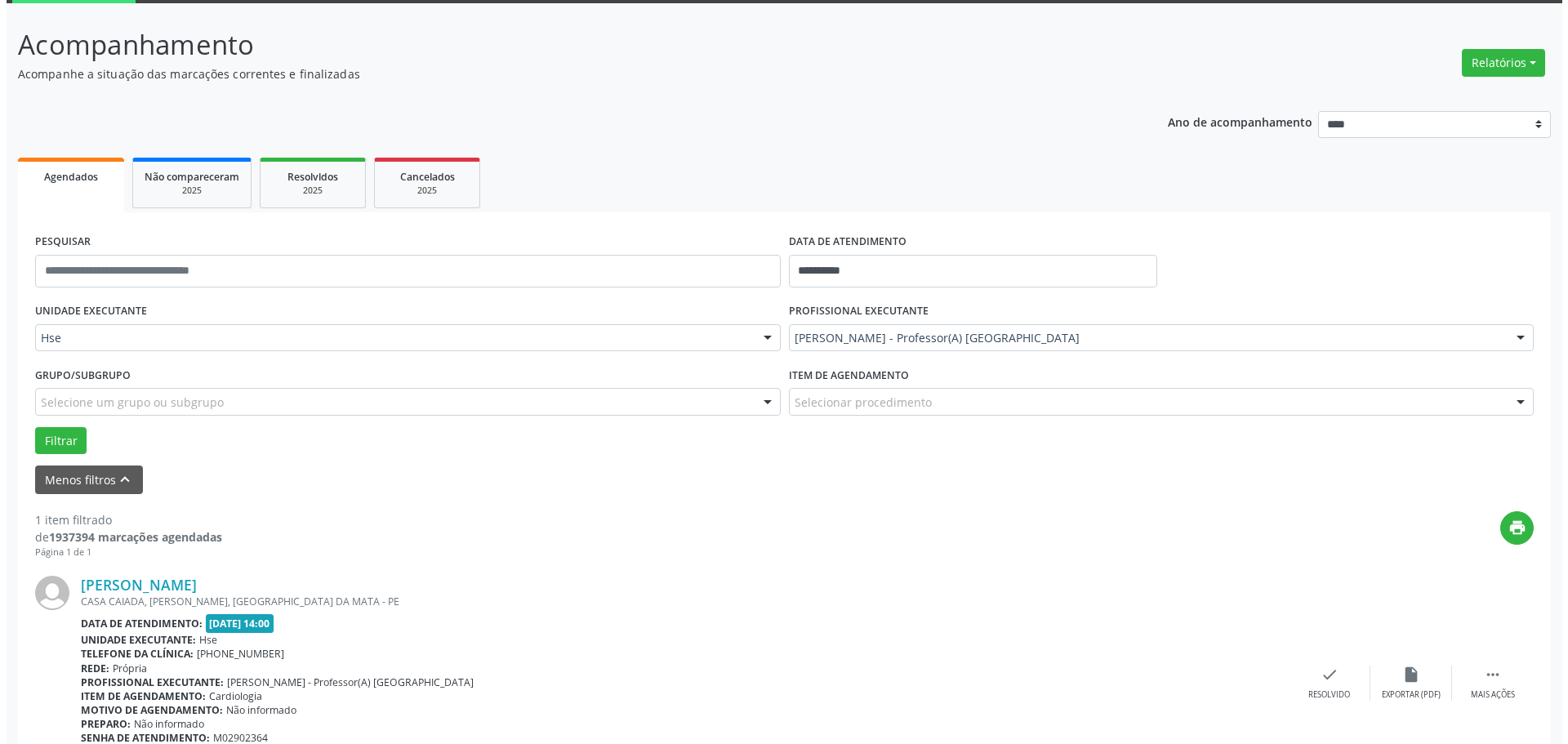
scroll to position [179, 0]
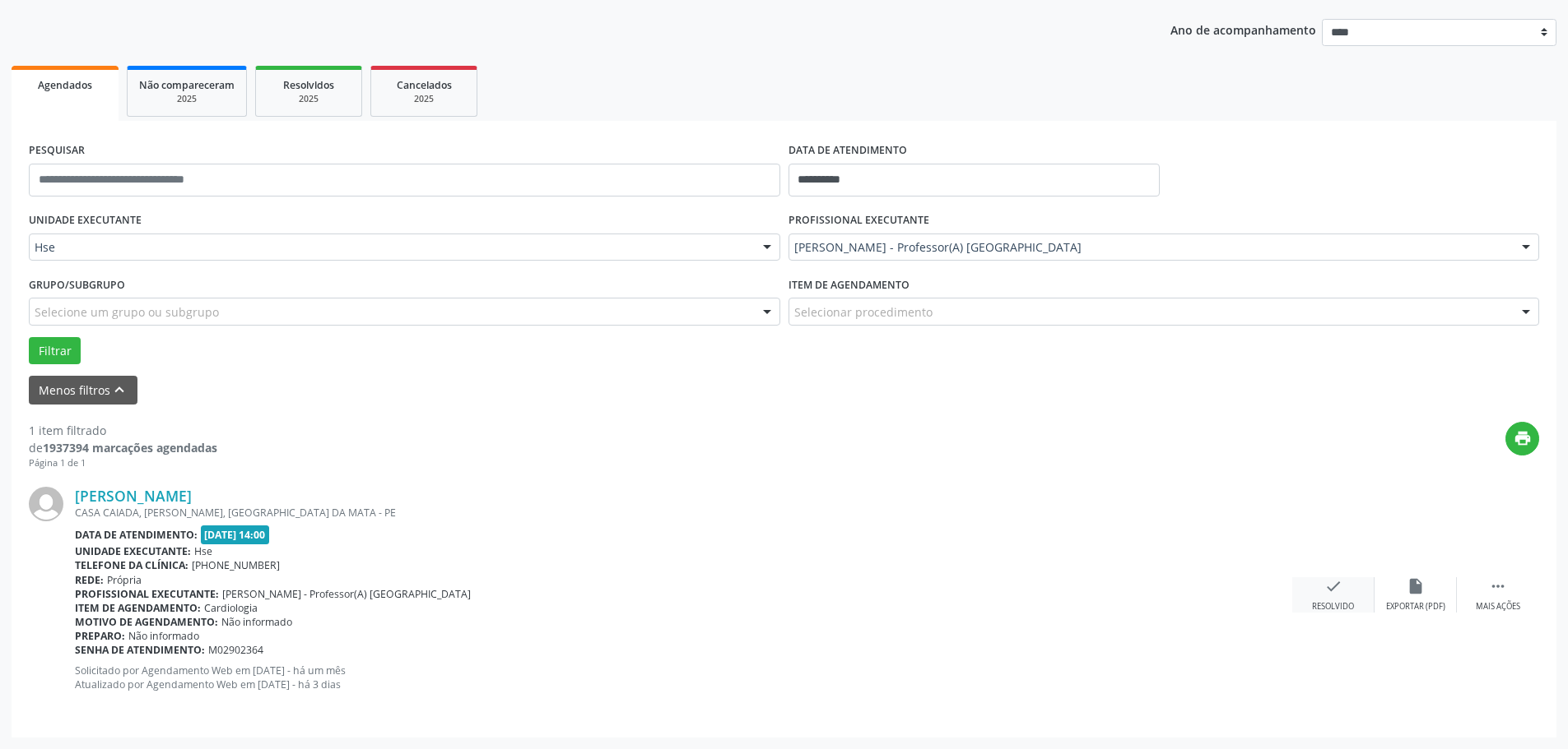
click at [1345, 599] on div "check Resolvido" at bounding box center [1333, 594] width 82 height 35
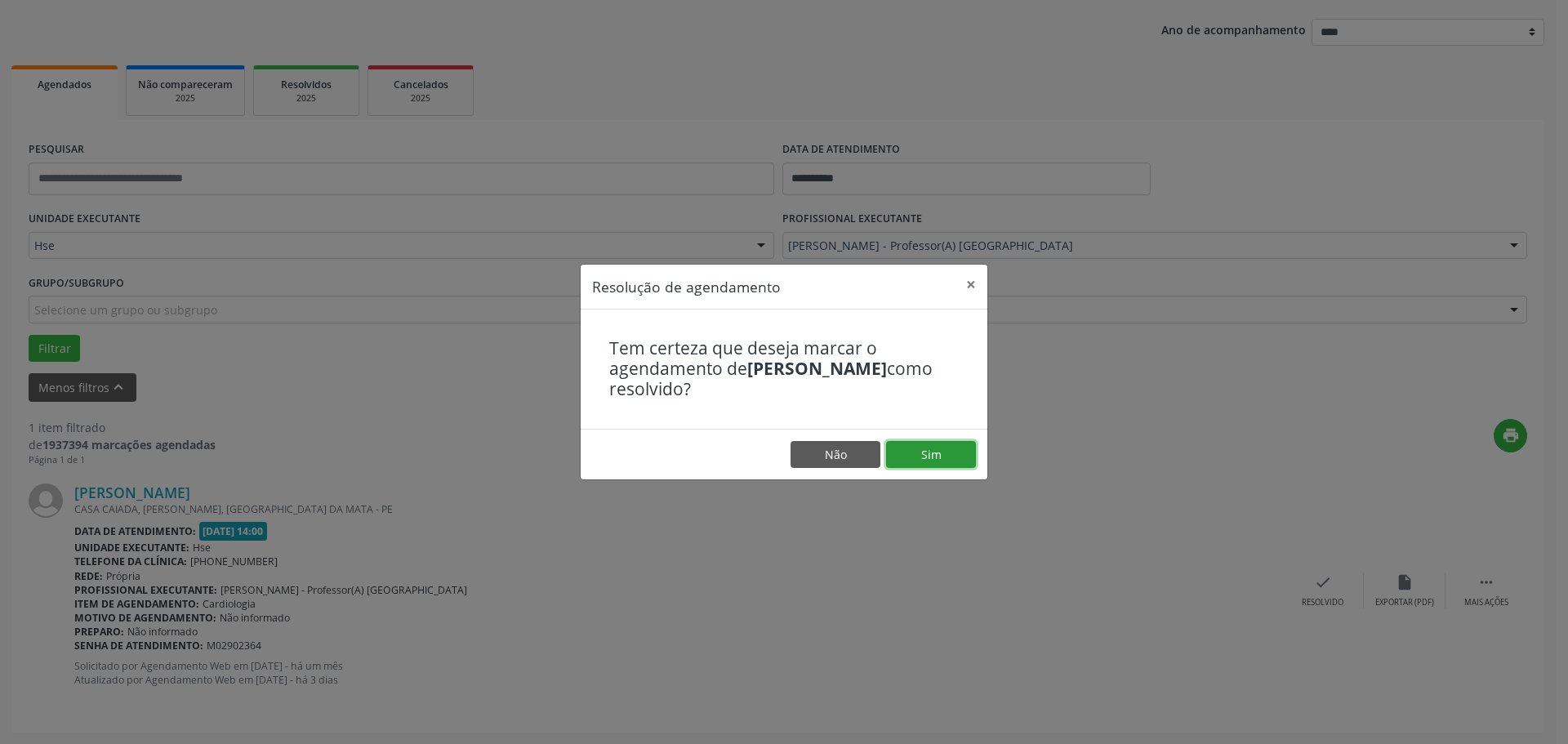
click at [928, 459] on button "Sim" at bounding box center [931, 455] width 90 height 28
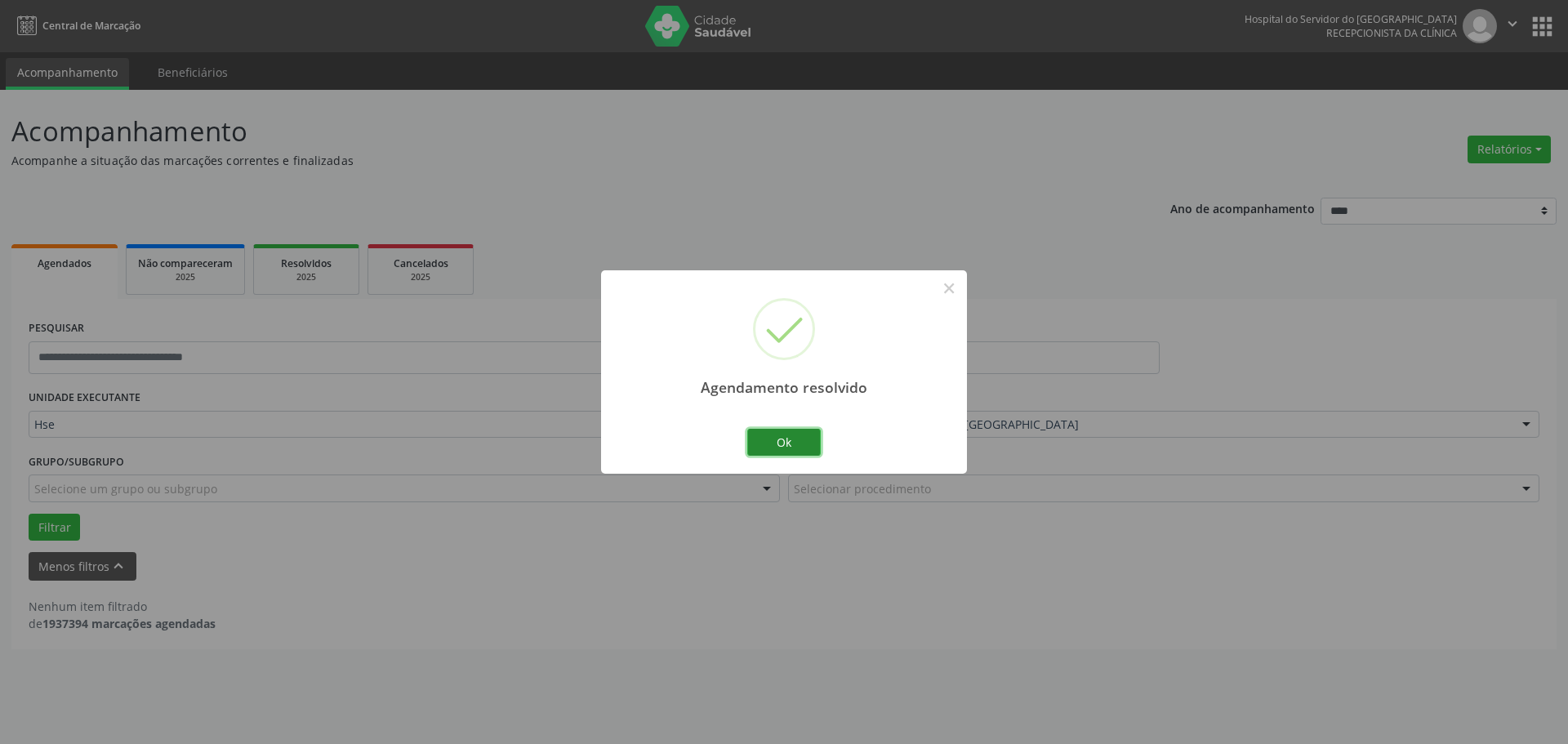
click at [789, 434] on button "Ok" at bounding box center [784, 443] width 74 height 28
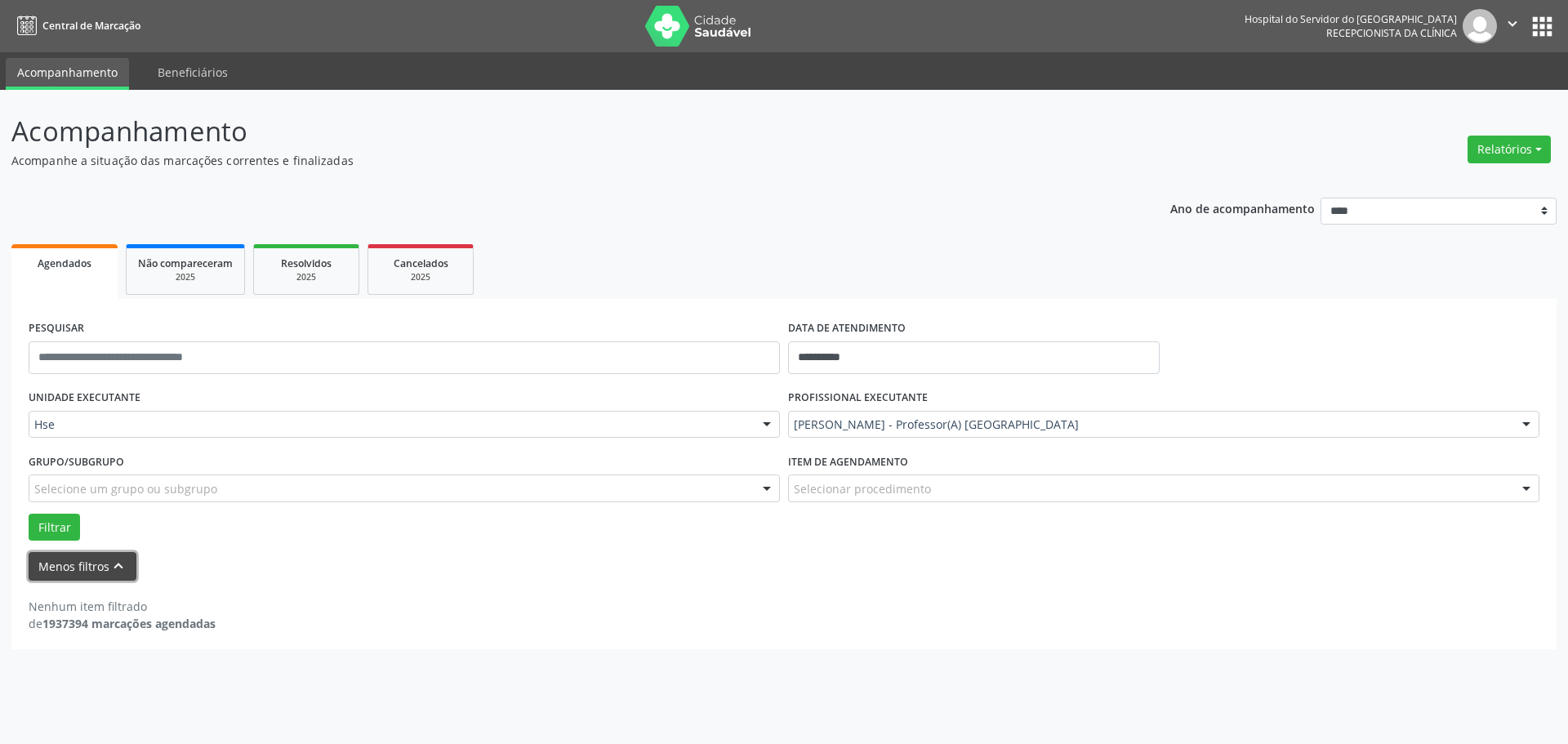
click at [116, 567] on icon "keyboard_arrow_up" at bounding box center [118, 566] width 18 height 18
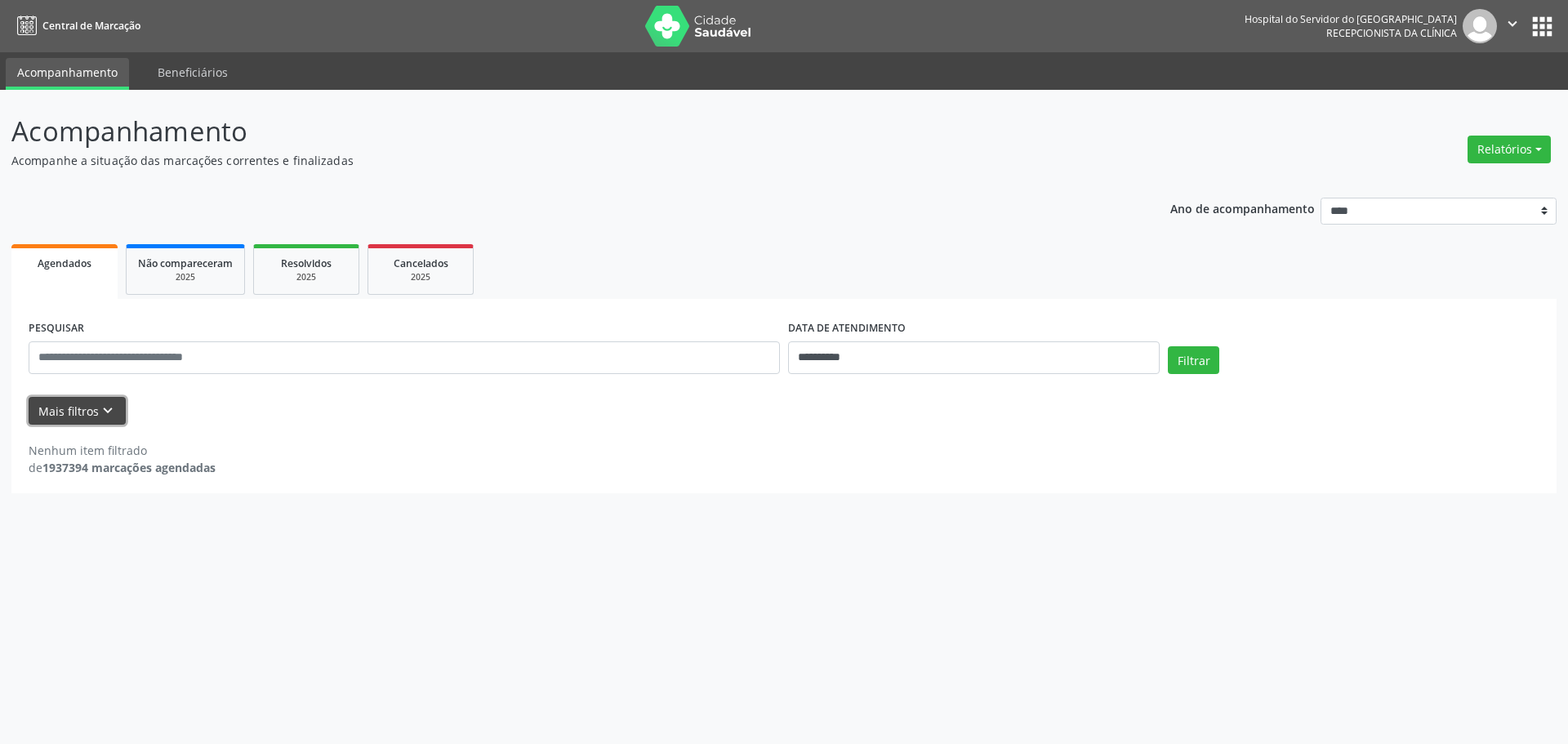
click at [105, 405] on icon "keyboard_arrow_down" at bounding box center [108, 411] width 18 height 18
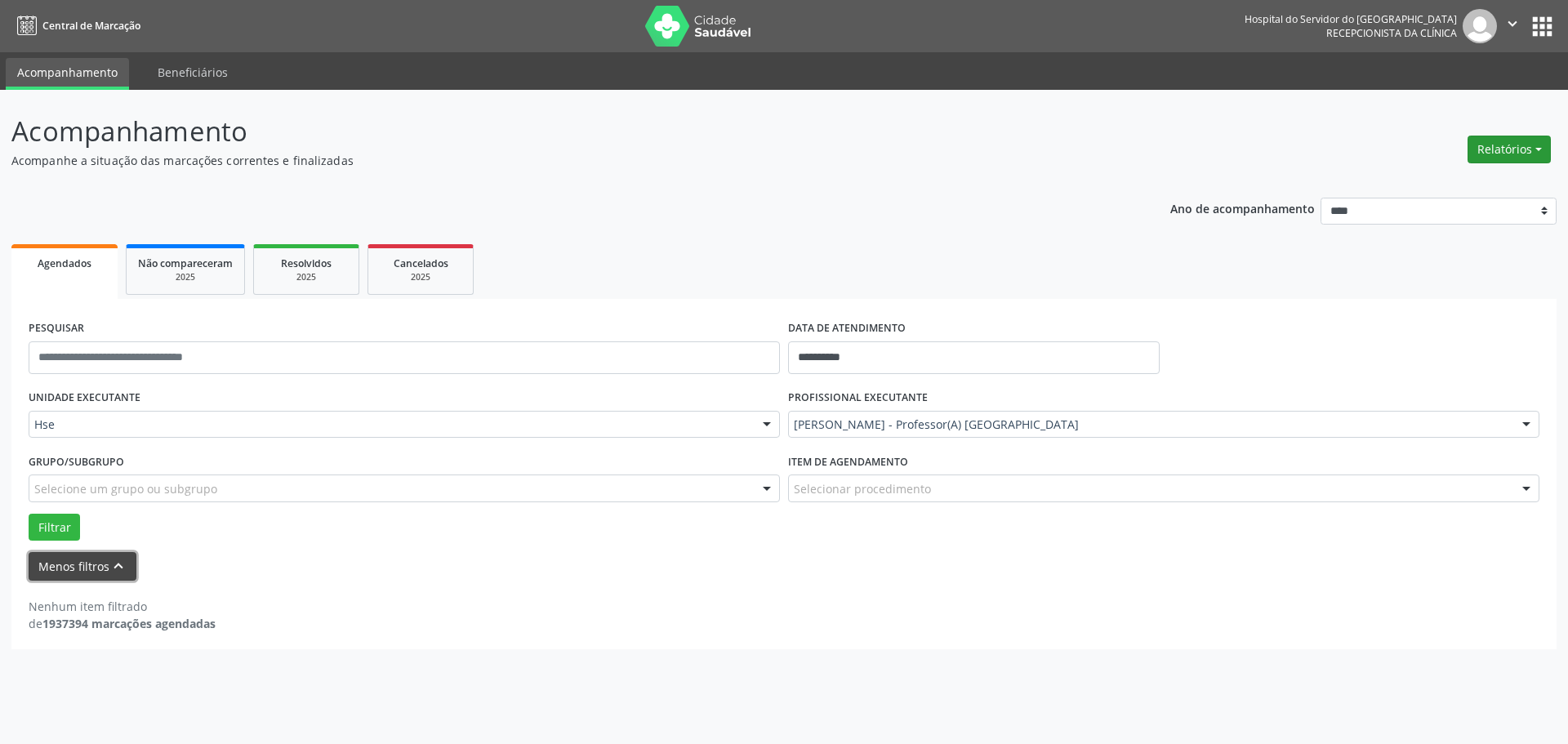
click at [1541, 152] on button "Relatórios" at bounding box center [1509, 150] width 83 height 28
click at [1395, 189] on link "Agendamentos" at bounding box center [1463, 185] width 176 height 23
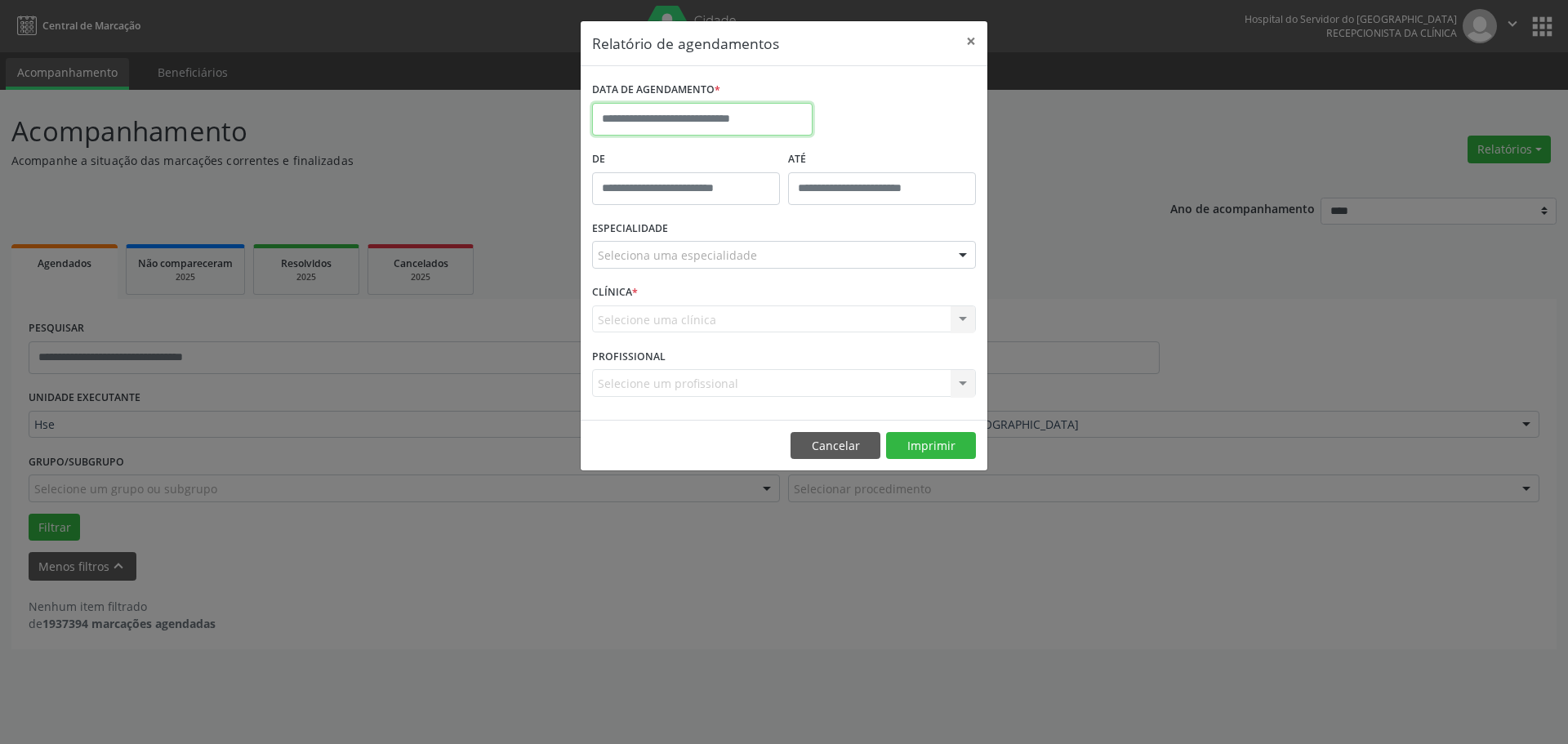
click at [726, 119] on input "text" at bounding box center [702, 119] width 221 height 33
click at [691, 236] on span "7" at bounding box center [681, 237] width 32 height 32
type input "**********"
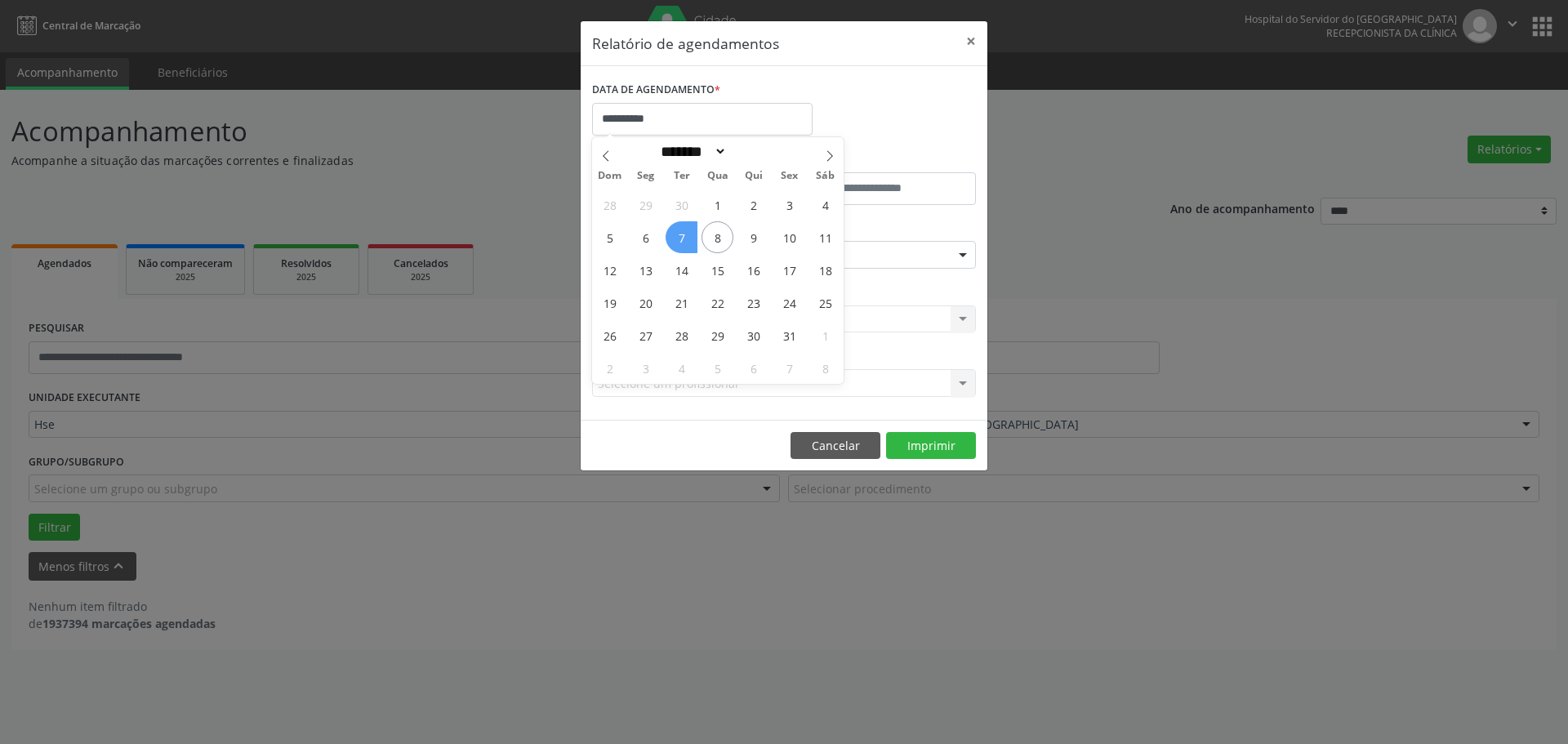
click at [691, 236] on span "7" at bounding box center [681, 237] width 32 height 32
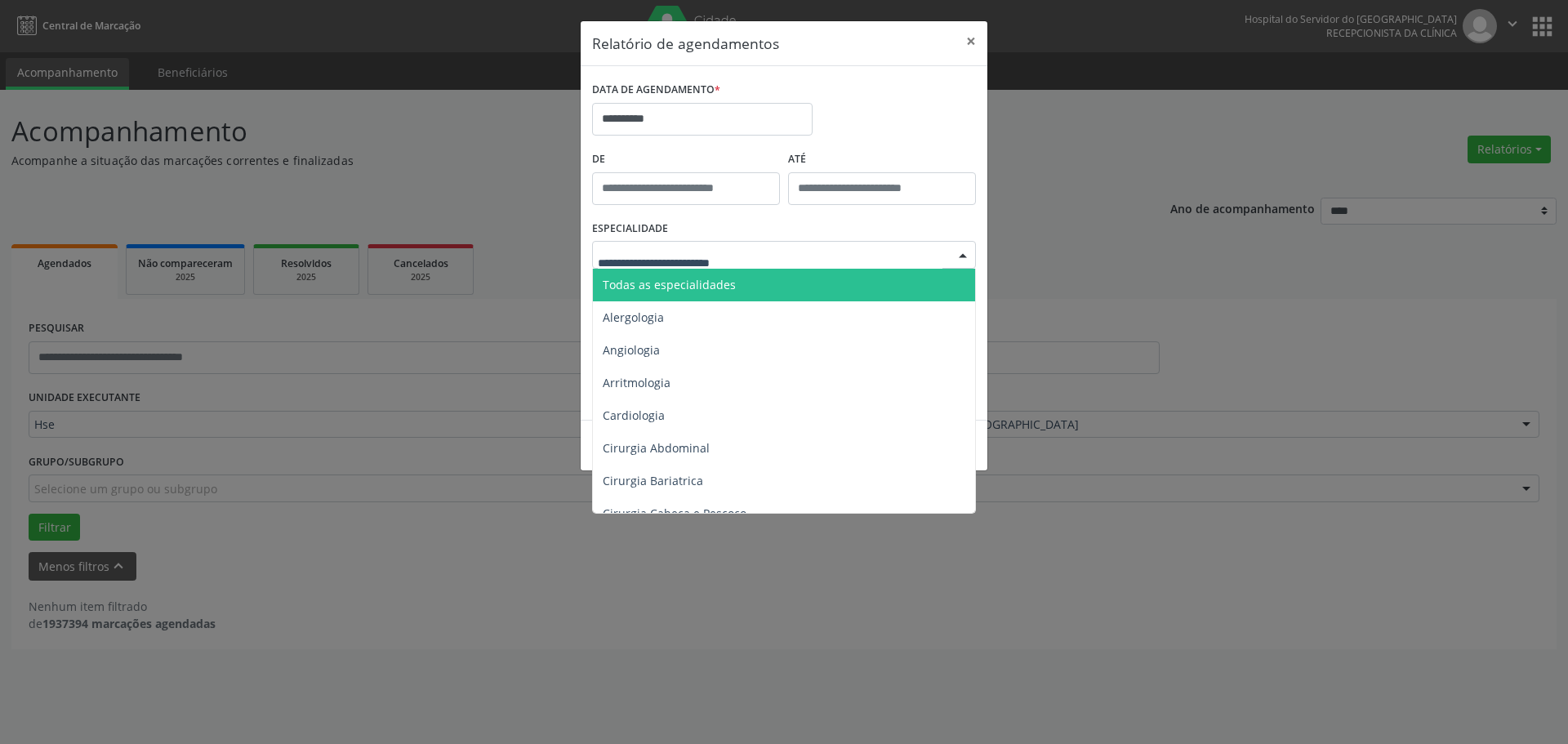
click at [677, 280] on span "Todas as especialidades" at bounding box center [668, 285] width 133 height 16
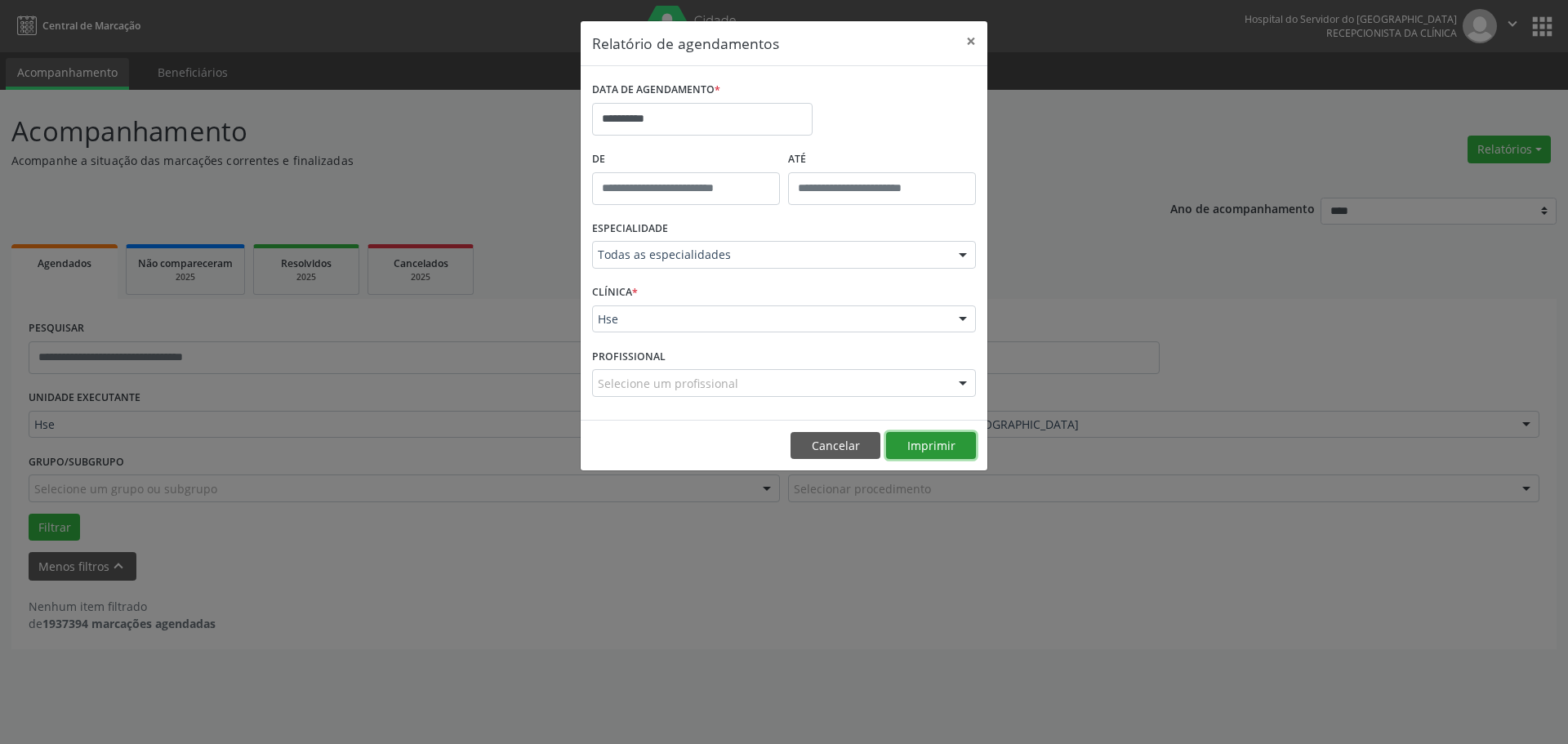
click at [921, 453] on button "Imprimir" at bounding box center [931, 446] width 90 height 28
